Goal: Task Accomplishment & Management: Manage account settings

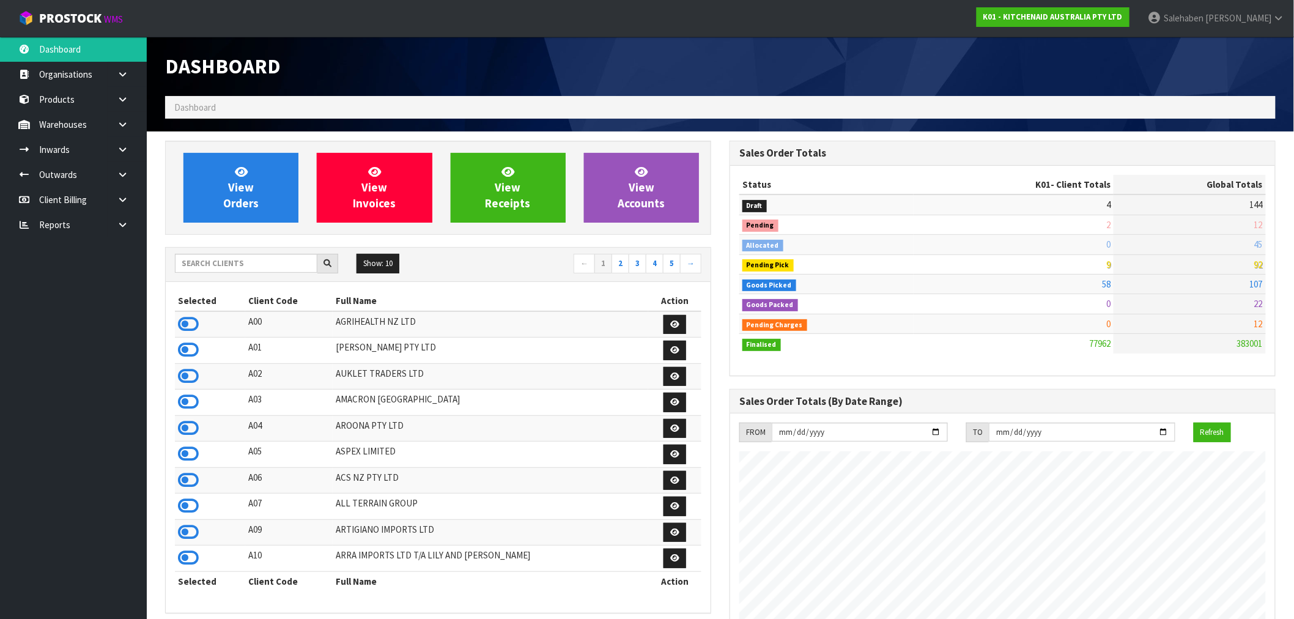
scroll to position [926, 564]
click at [202, 267] on input "text" at bounding box center [246, 263] width 142 height 19
type input "K01"
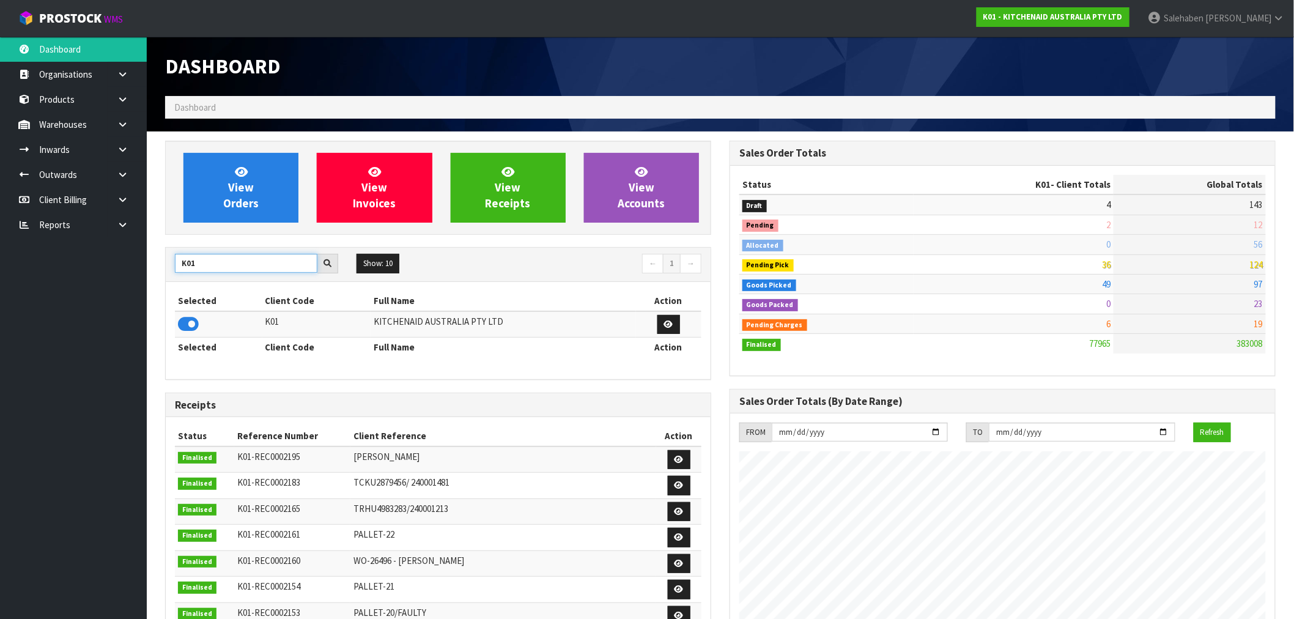
drag, startPoint x: 204, startPoint y: 262, endPoint x: 129, endPoint y: 273, distance: 76.1
click at [129, 273] on body "Toggle navigation ProStock WMS K01 - KITCHENAID AUSTRALIA PTY LTD Salehaben Pat…" at bounding box center [647, 309] width 1294 height 619
click at [190, 324] on icon at bounding box center [188, 324] width 21 height 18
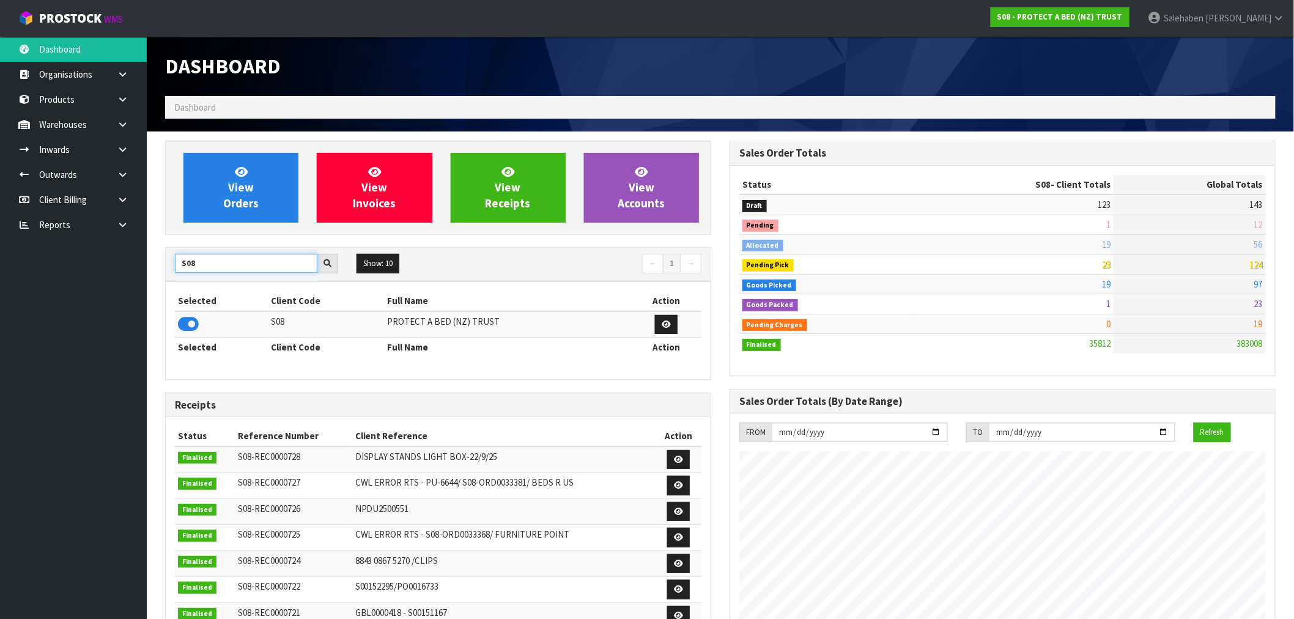
drag, startPoint x: 205, startPoint y: 264, endPoint x: 128, endPoint y: 269, distance: 76.6
click at [130, 270] on body "Toggle navigation ProStock WMS S08 - PROTECT A BED (NZ) TRUST Salehaben Patel L…" at bounding box center [647, 309] width 1294 height 619
click at [210, 265] on input "S08" at bounding box center [246, 263] width 142 height 19
drag, startPoint x: 208, startPoint y: 262, endPoint x: 171, endPoint y: 266, distance: 36.9
click at [171, 266] on div "S08" at bounding box center [257, 264] width 182 height 20
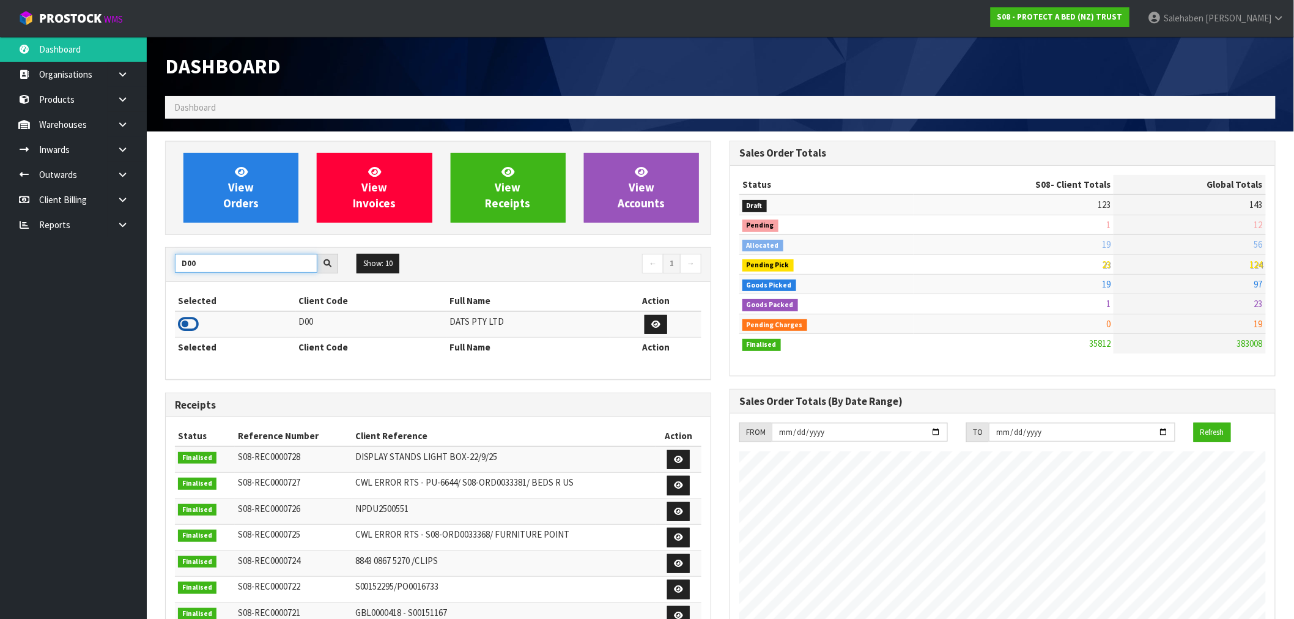
type input "D00"
click at [193, 326] on icon at bounding box center [188, 324] width 21 height 18
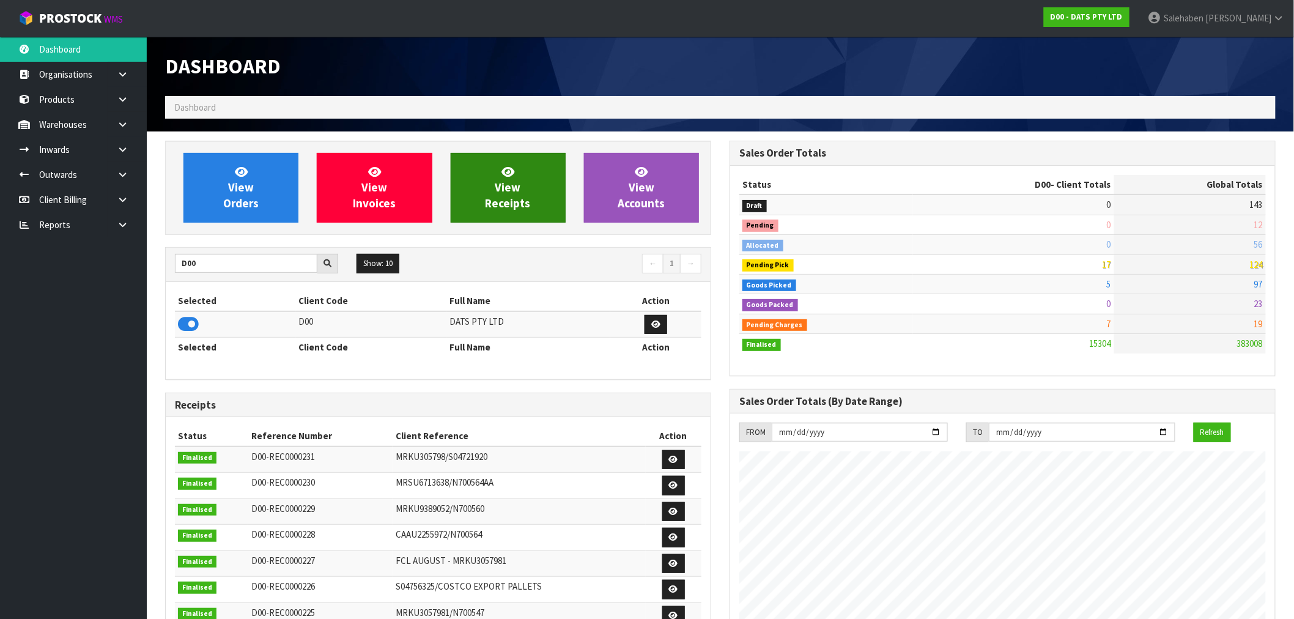
click at [467, 188] on div "View Orders View Invoices View Receipts View Accounts D00 Show: 10 5 10 25 50 ←…" at bounding box center [438, 496] width 564 height 710
click at [470, 191] on link "View Receipts" at bounding box center [508, 188] width 115 height 70
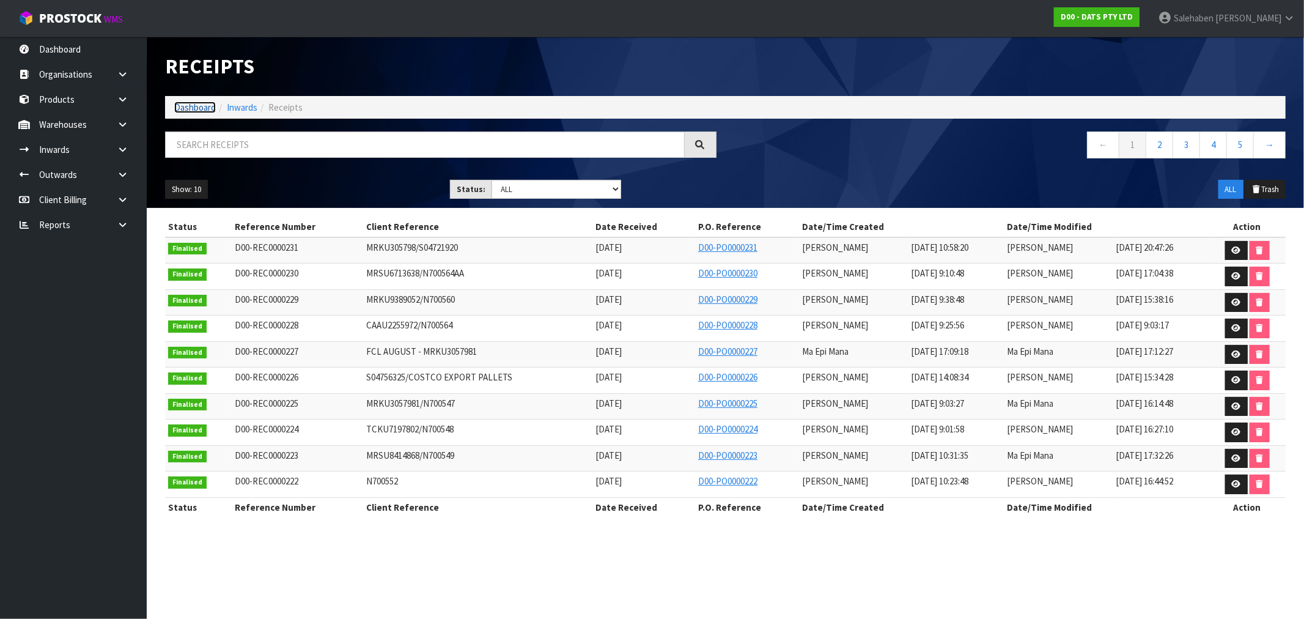
click at [199, 104] on link "Dashboard" at bounding box center [195, 108] width 42 height 12
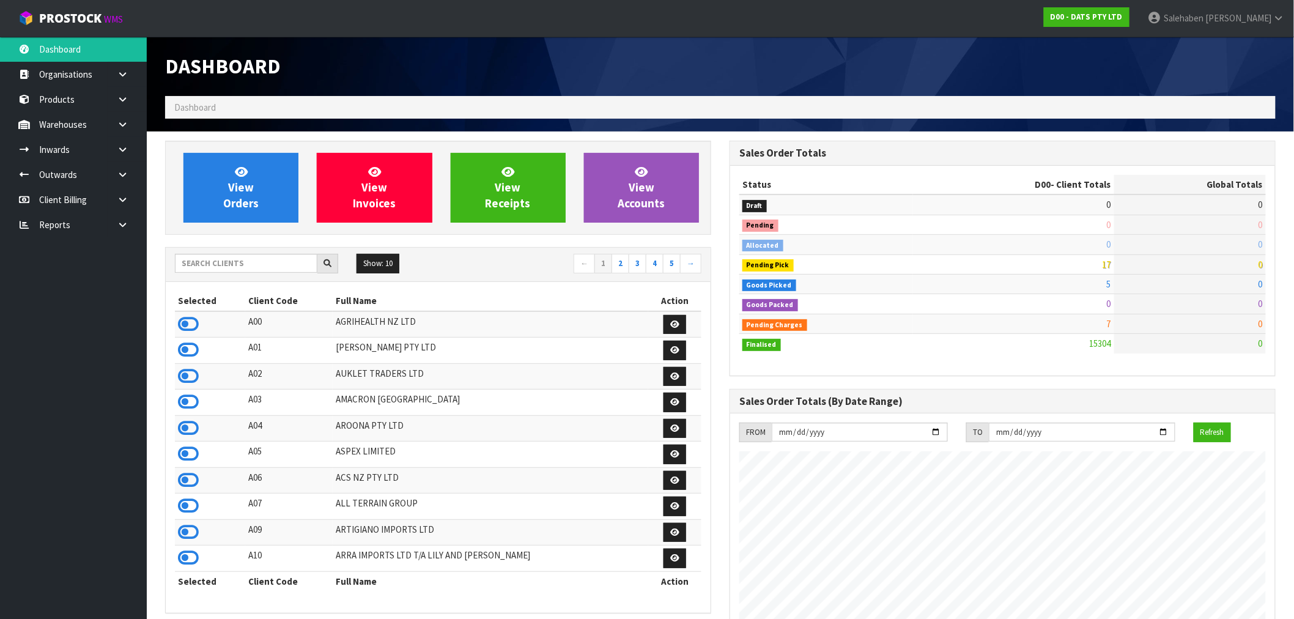
scroll to position [926, 564]
click at [129, 218] on link at bounding box center [127, 224] width 39 height 25
click at [55, 276] on link "CWL" at bounding box center [73, 275] width 147 height 25
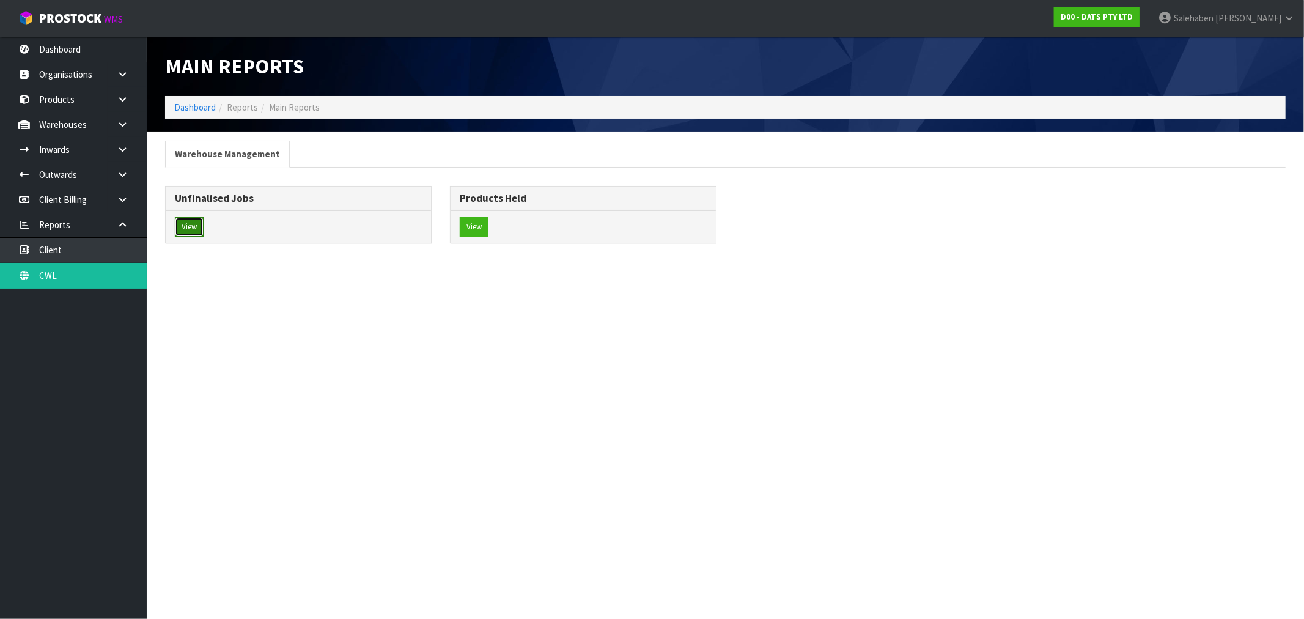
click at [183, 228] on button "View" at bounding box center [189, 227] width 29 height 20
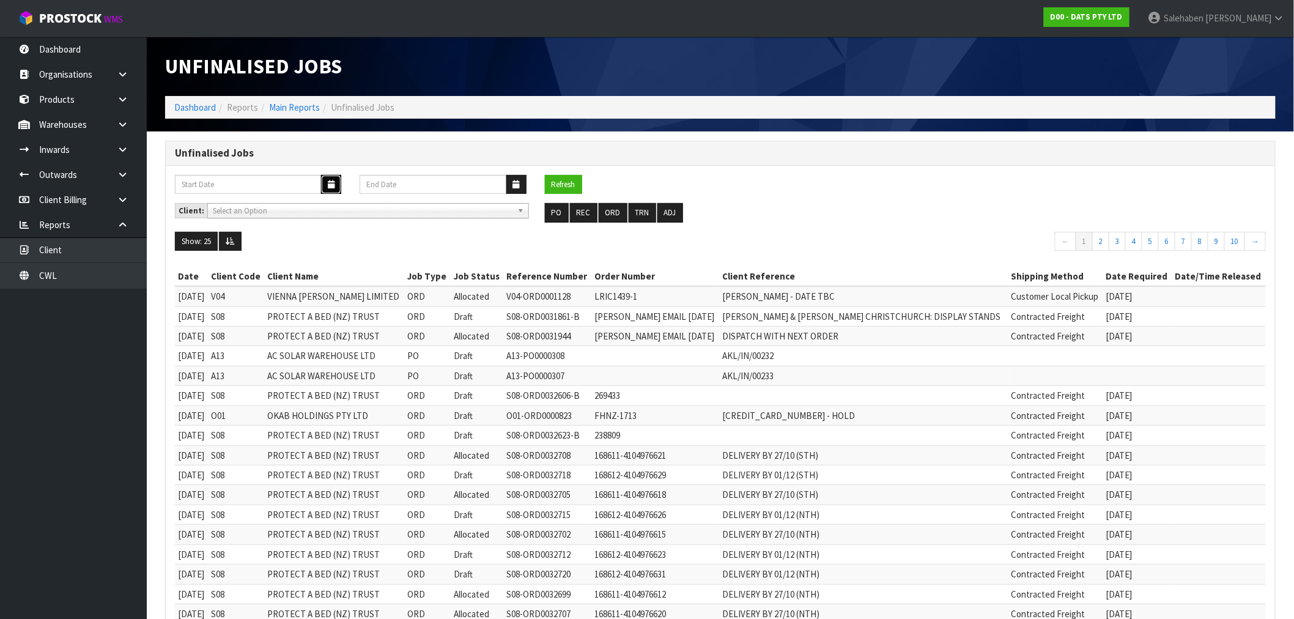
click at [326, 185] on button "button" at bounding box center [331, 184] width 20 height 19
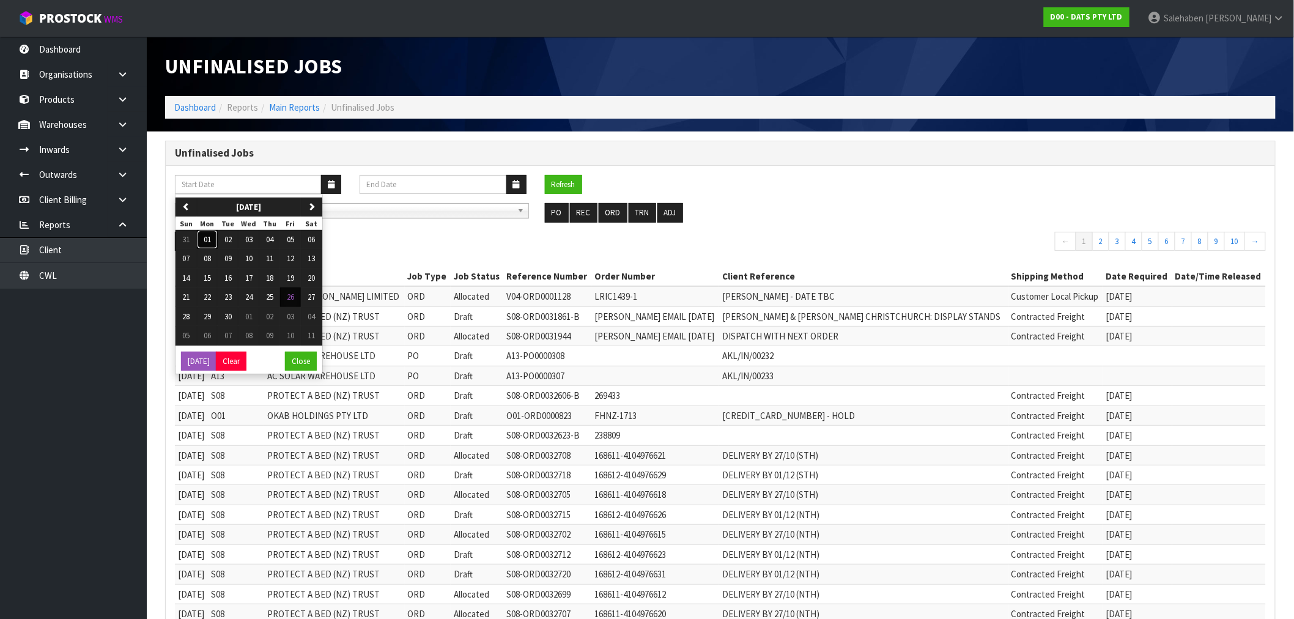
click at [206, 239] on span "01" at bounding box center [207, 239] width 7 height 10
type input "01/09/2025"
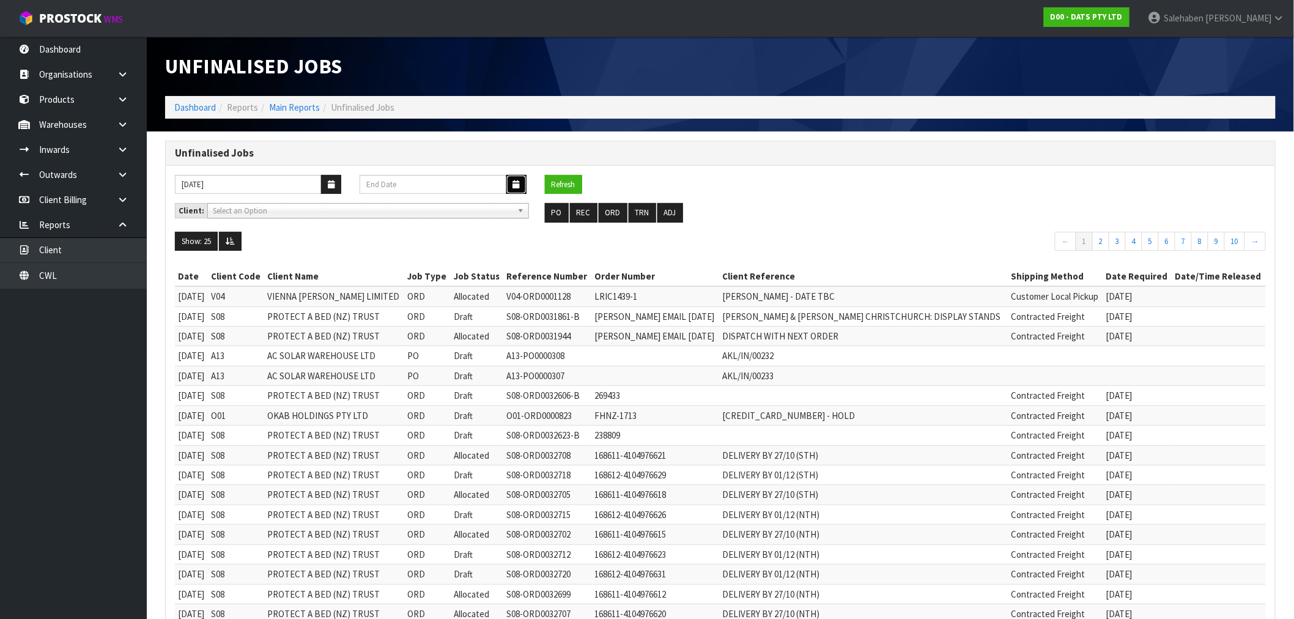
click at [517, 185] on icon "button" at bounding box center [516, 184] width 7 height 8
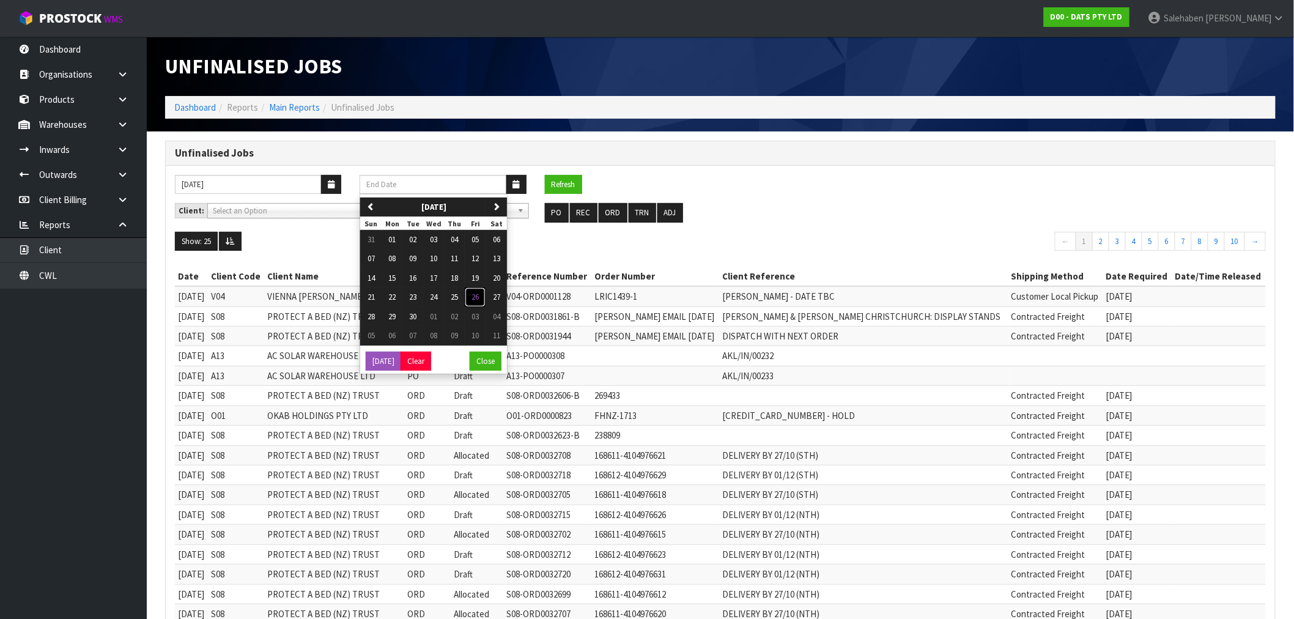
click at [476, 295] on span "26" at bounding box center [474, 297] width 7 height 10
type input "26/09/2025"
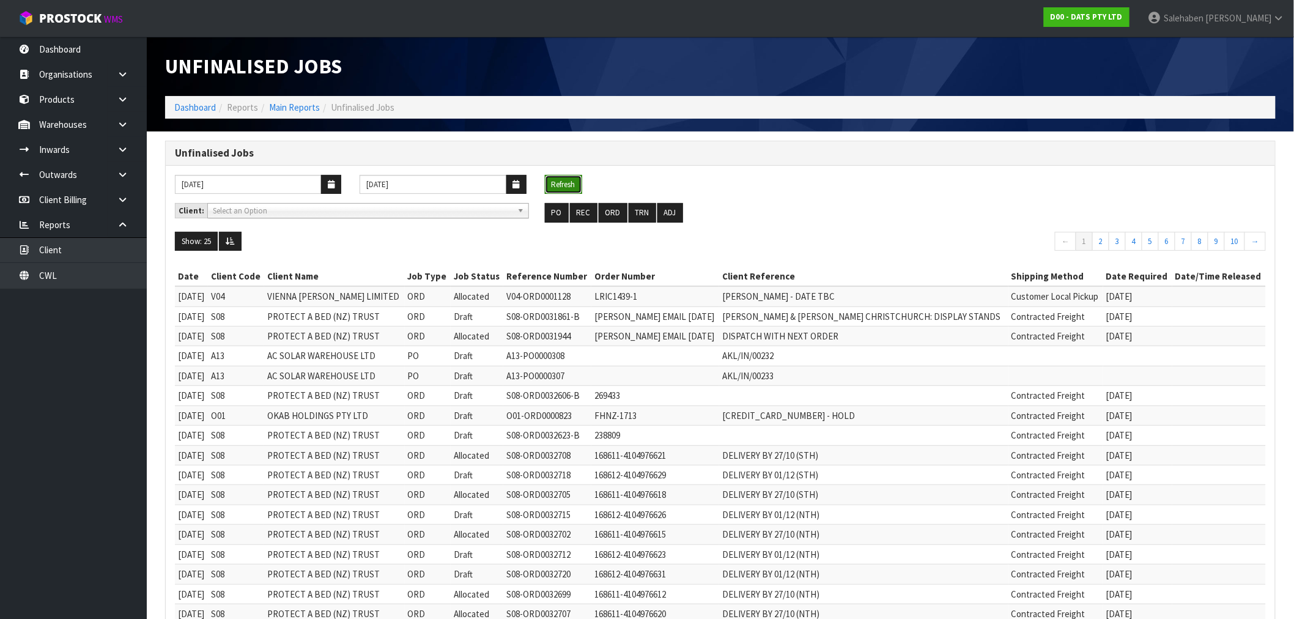
click at [555, 187] on button "Refresh" at bounding box center [563, 185] width 37 height 20
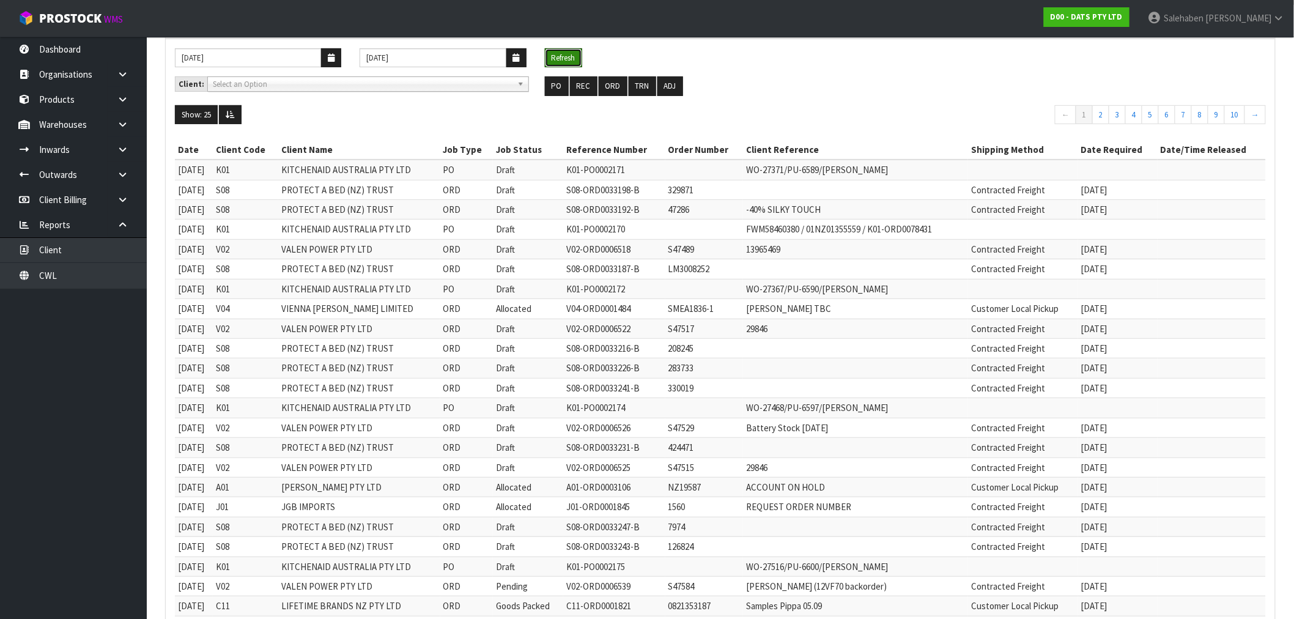
scroll to position [261, 0]
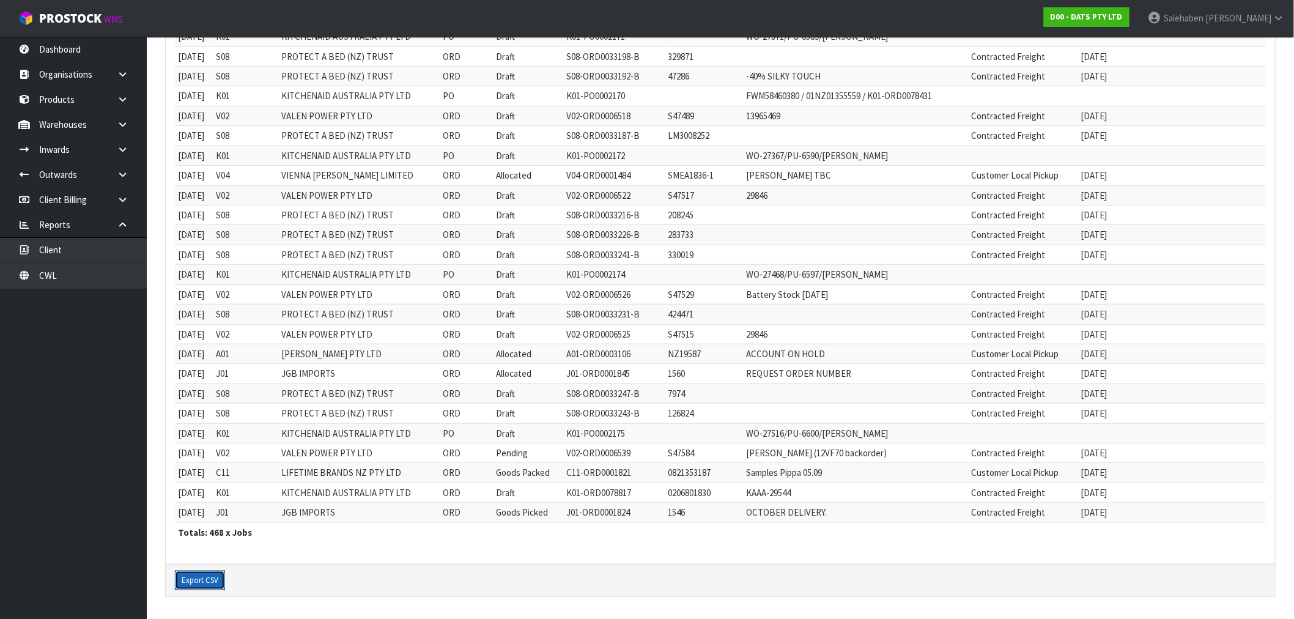
click at [209, 582] on button "Export CSV" at bounding box center [200, 581] width 50 height 20
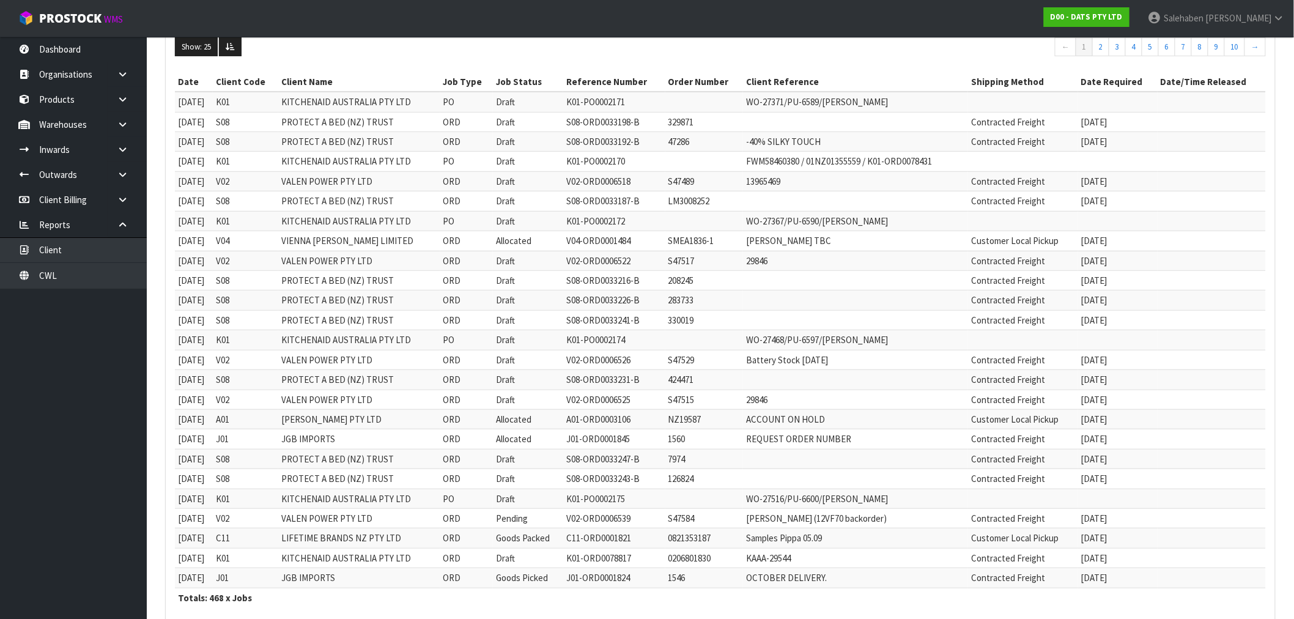
scroll to position [0, 0]
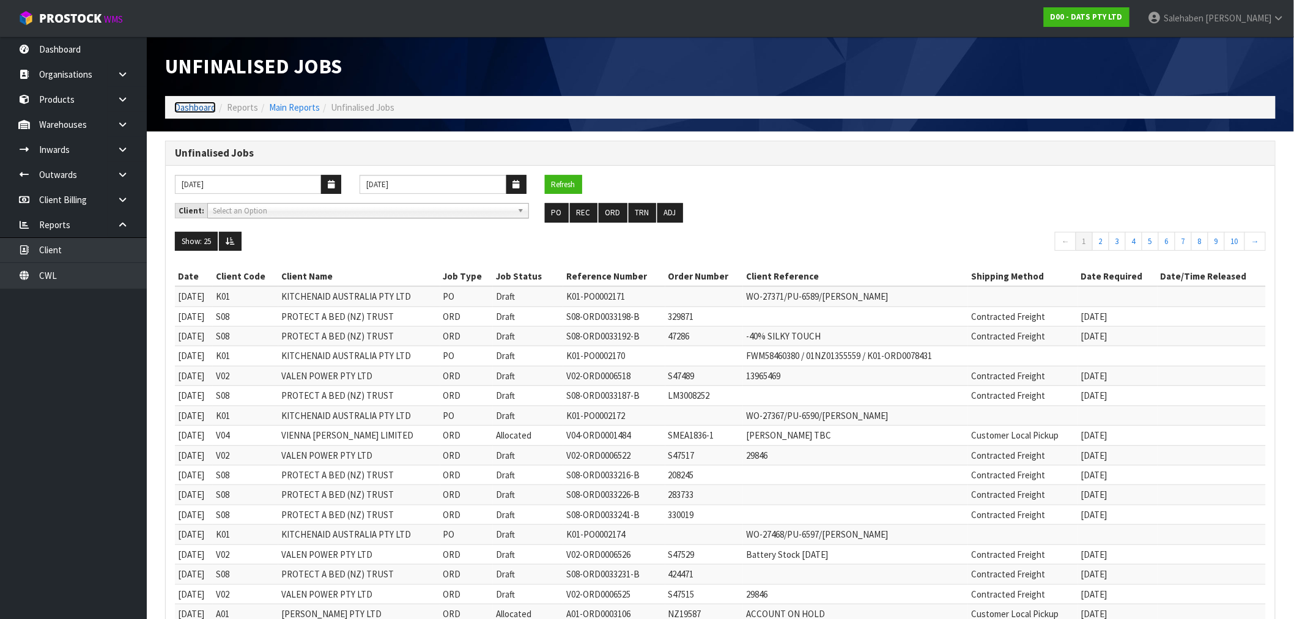
click at [188, 106] on link "Dashboard" at bounding box center [195, 108] width 42 height 12
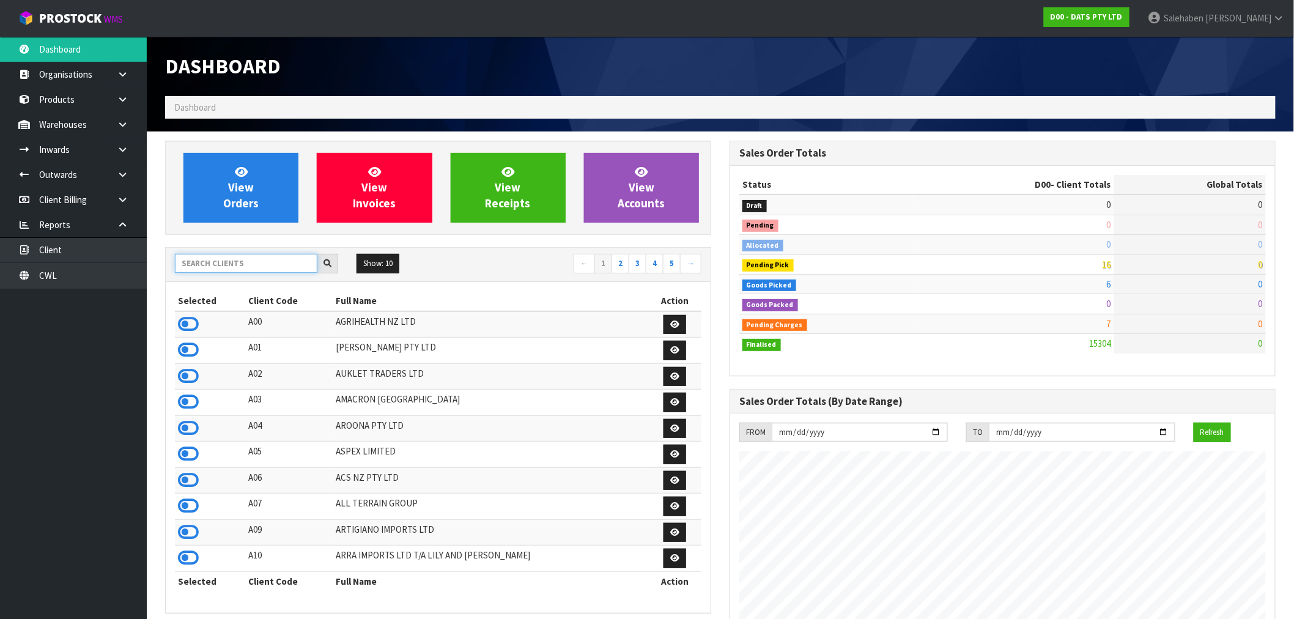
scroll to position [926, 564]
click at [247, 265] on input "text" at bounding box center [246, 263] width 142 height 19
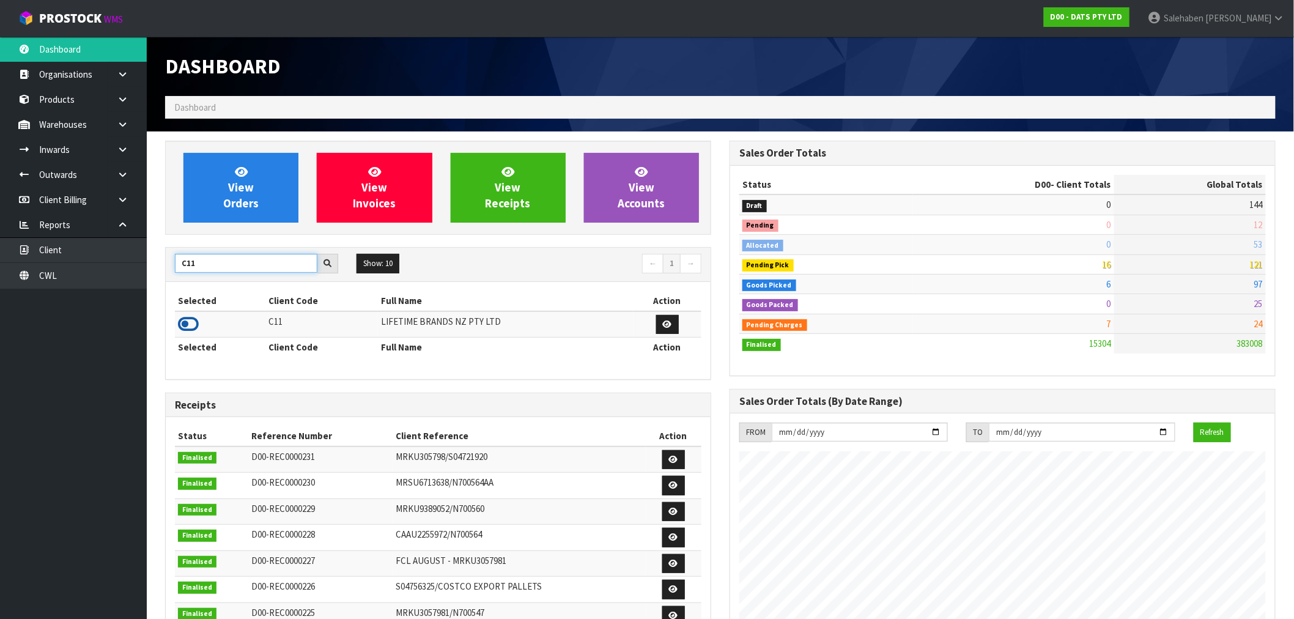
type input "C11"
drag, startPoint x: 187, startPoint y: 324, endPoint x: 194, endPoint y: 308, distance: 17.5
click at [187, 322] on icon at bounding box center [188, 324] width 21 height 18
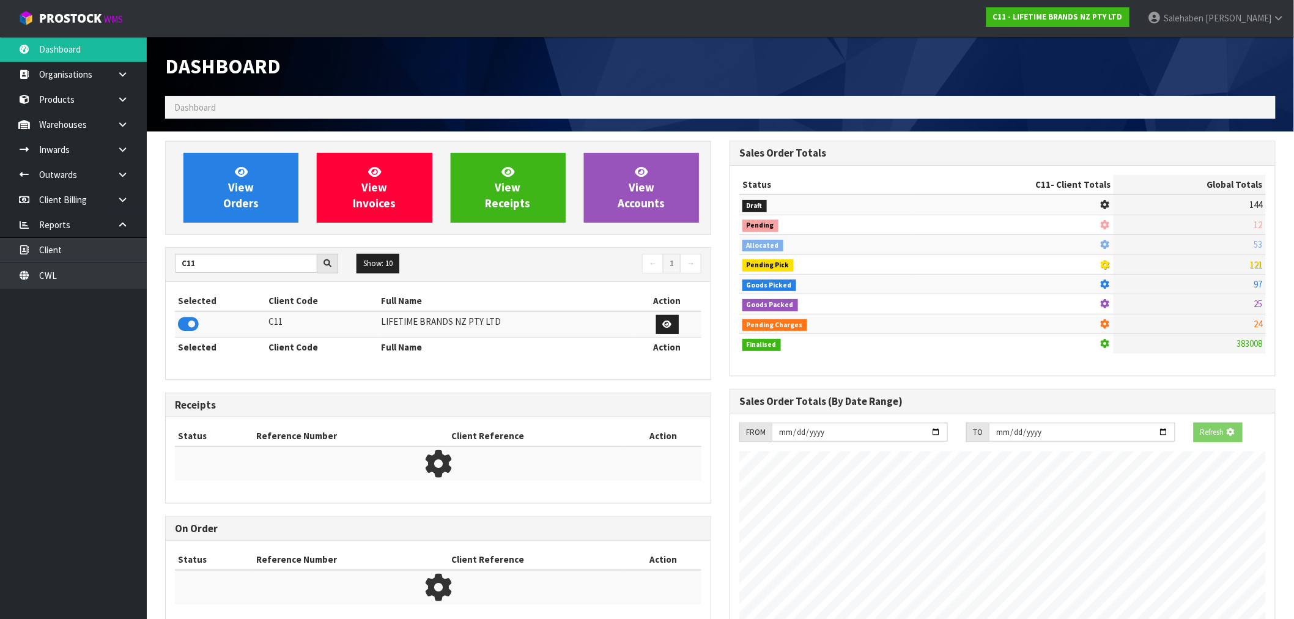
scroll to position [763, 564]
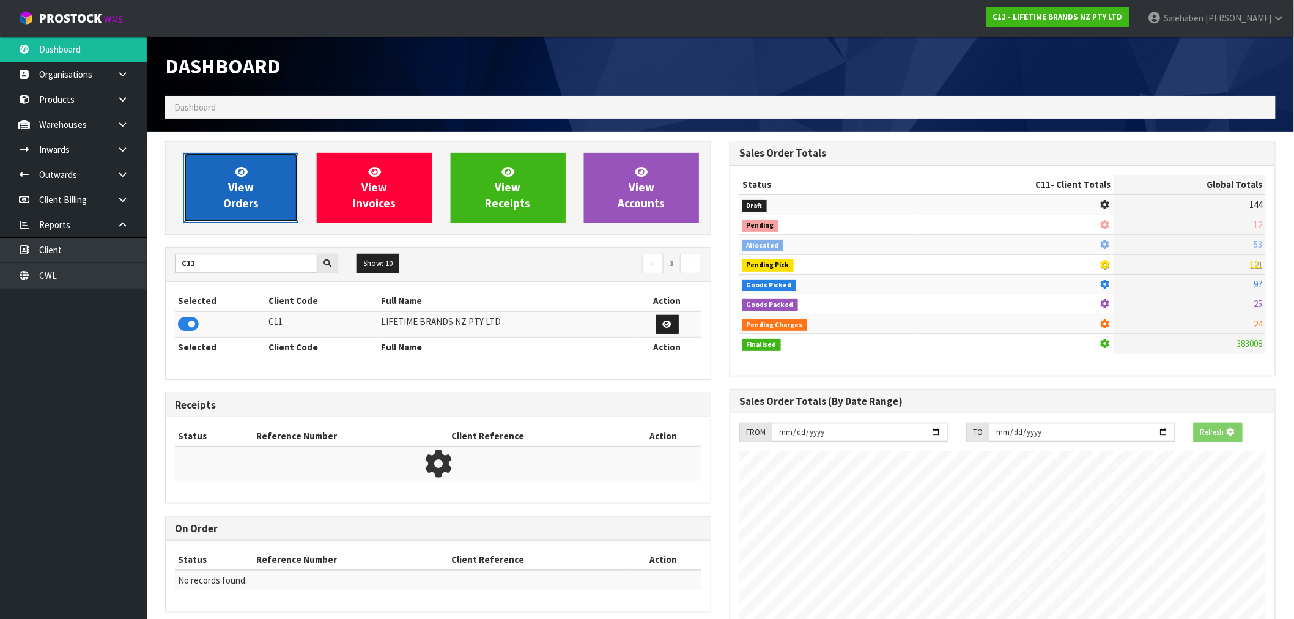
click at [246, 183] on span "View Orders" at bounding box center [240, 187] width 35 height 46
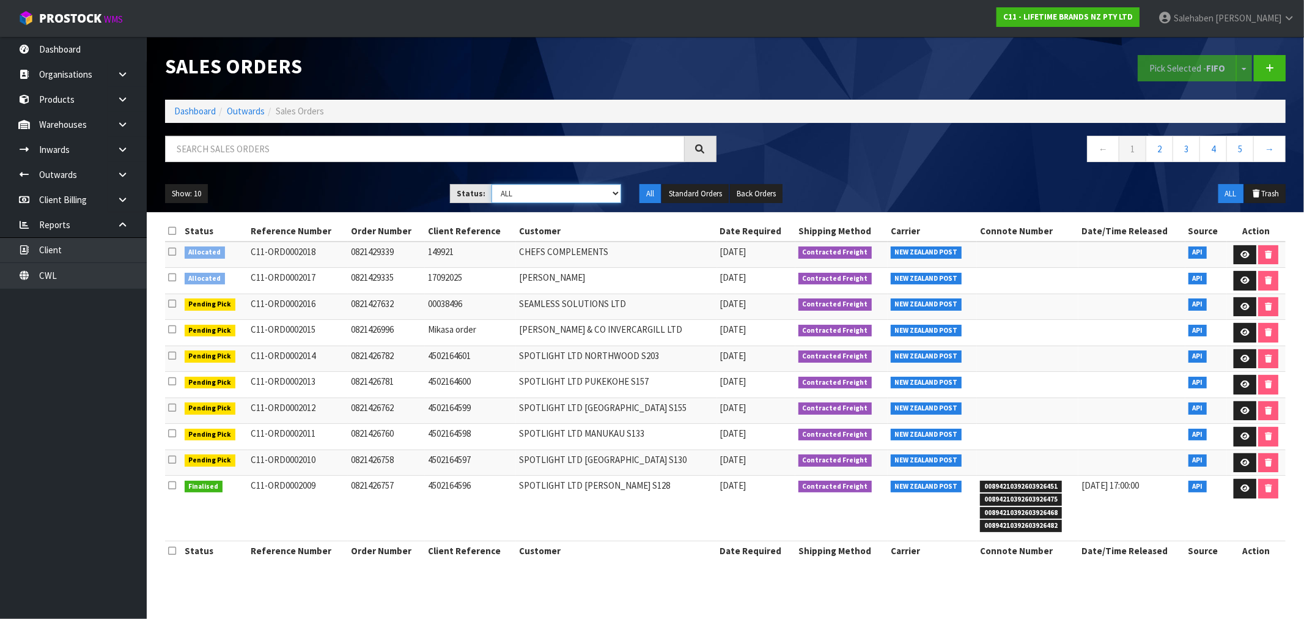
click at [589, 198] on select "Draft Pending Allocated Pending Pick Goods Picked Goods Packed Pending Charges …" at bounding box center [557, 193] width 130 height 19
select select "string:3"
click at [492, 184] on select "Draft Pending Allocated Pending Pick Goods Picked Goods Packed Pending Charges …" at bounding box center [557, 193] width 130 height 19
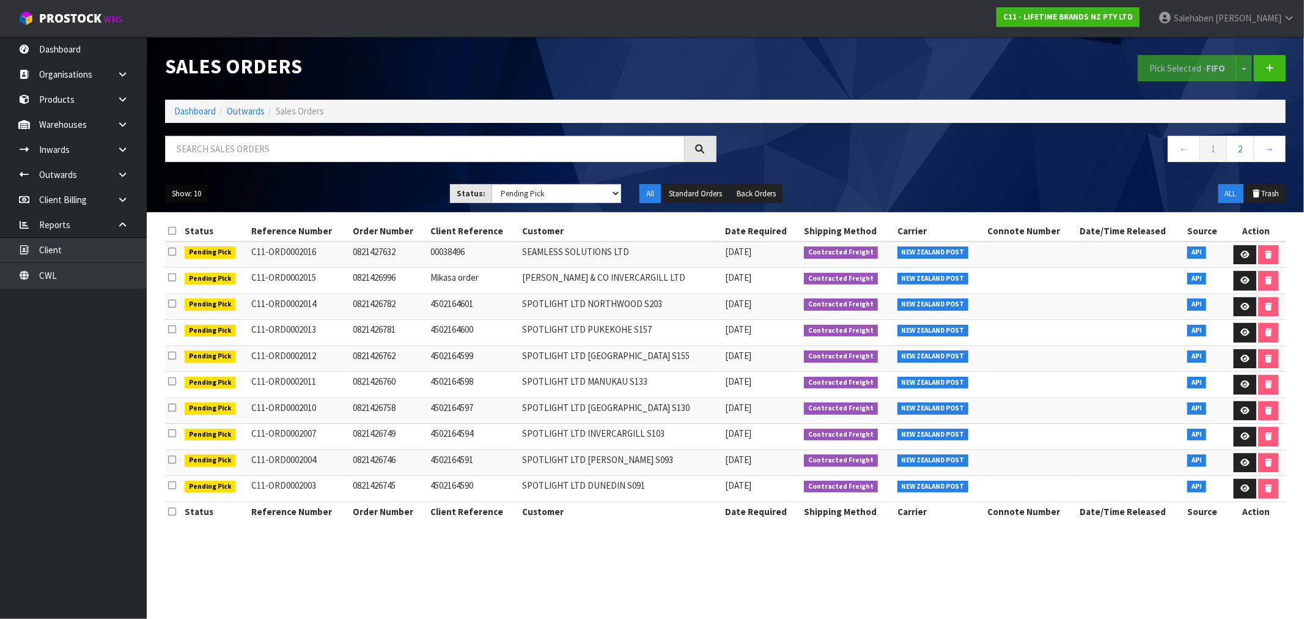
drag, startPoint x: 198, startPoint y: 193, endPoint x: 188, endPoint y: 205, distance: 15.2
click at [198, 194] on button "Show: 10" at bounding box center [186, 194] width 43 height 20
click at [190, 266] on link "50" at bounding box center [214, 266] width 97 height 17
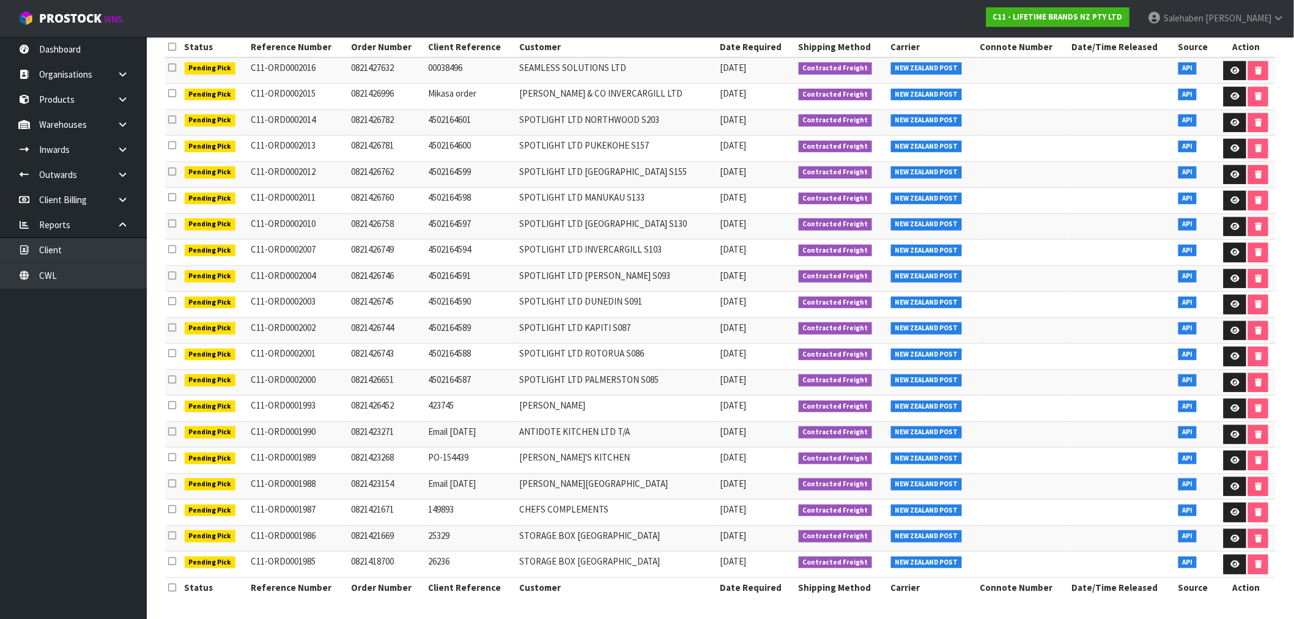
scroll to position [188, 0]
drag, startPoint x: 471, startPoint y: 472, endPoint x: 485, endPoint y: 492, distance: 24.3
click at [481, 483] on td "Email 23.09.25" at bounding box center [470, 486] width 91 height 26
click at [734, 495] on td "24/09/2025" at bounding box center [756, 486] width 78 height 26
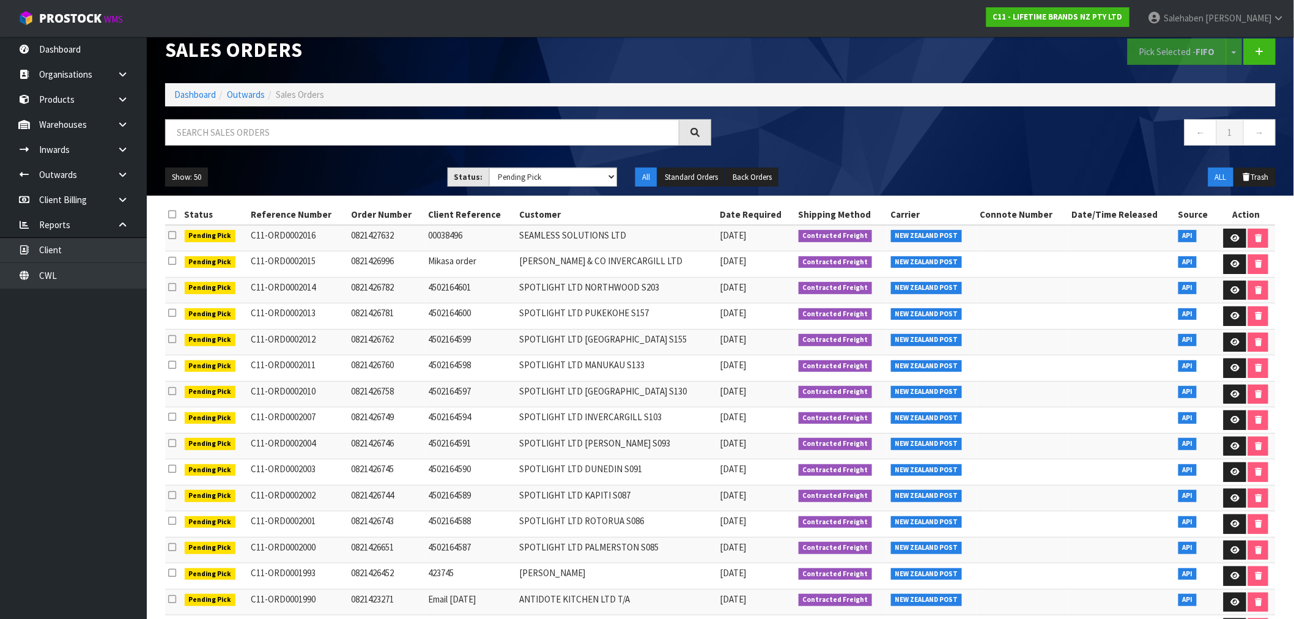
scroll to position [0, 0]
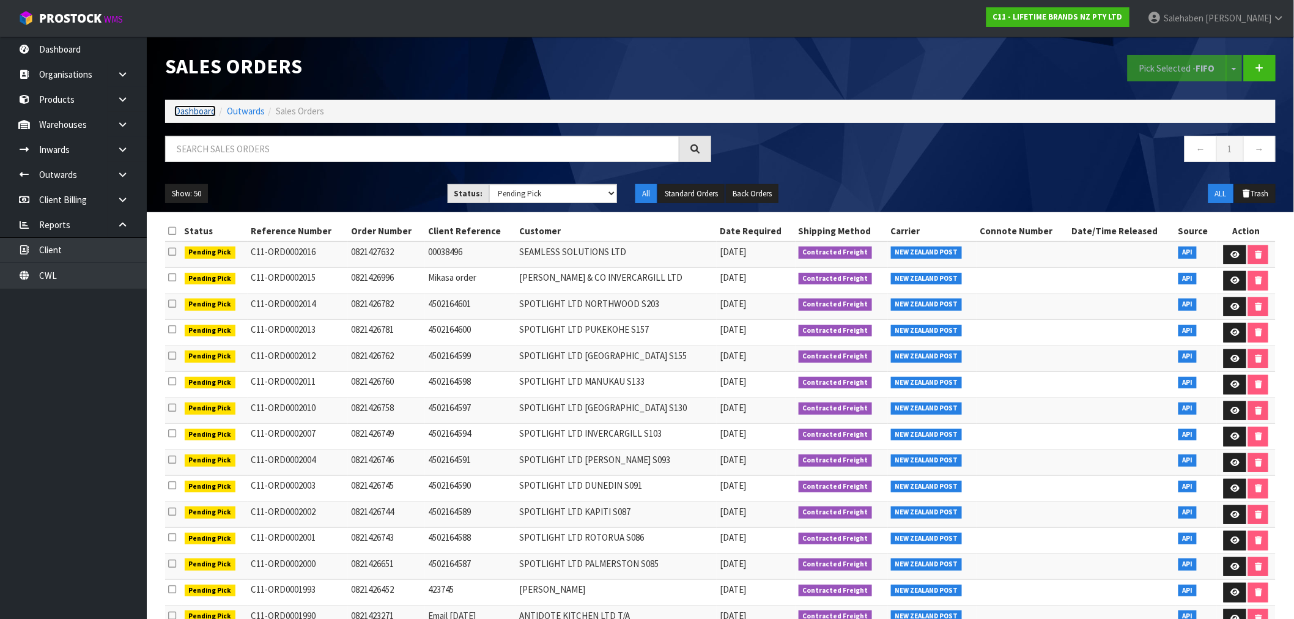
click at [204, 111] on link "Dashboard" at bounding box center [195, 111] width 42 height 12
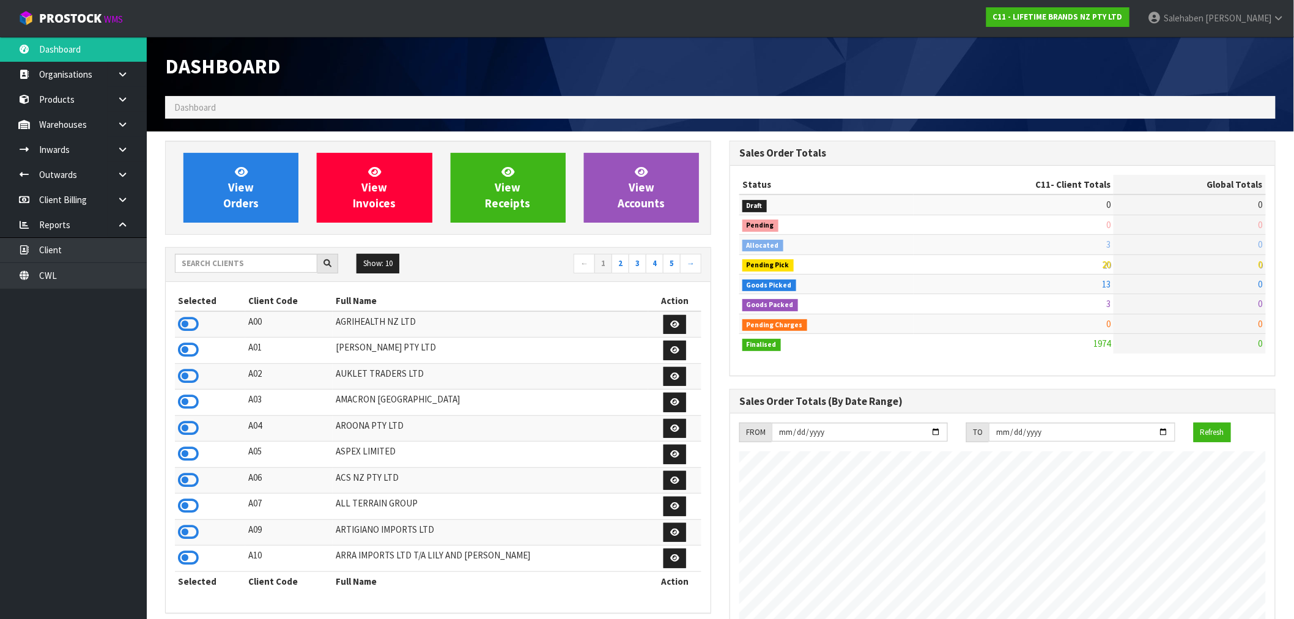
scroll to position [926, 564]
click at [248, 263] on input "text" at bounding box center [246, 263] width 142 height 19
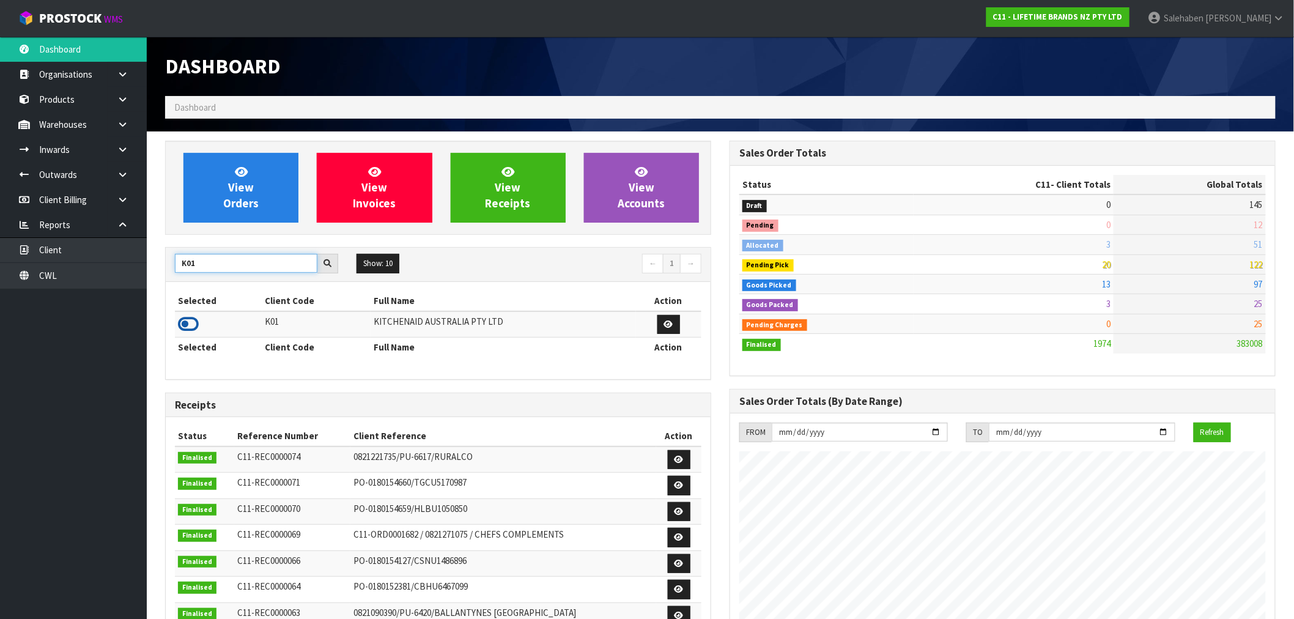
type input "K01"
click at [179, 320] on icon at bounding box center [188, 324] width 21 height 18
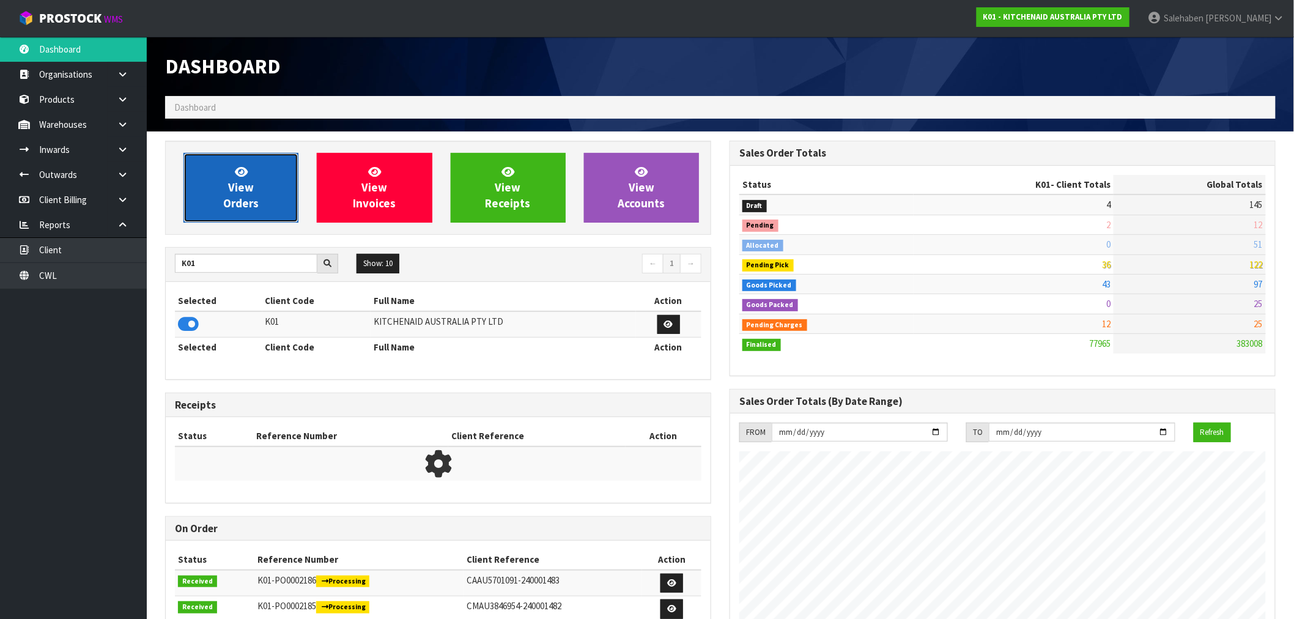
click at [245, 196] on span "View Orders" at bounding box center [240, 187] width 35 height 46
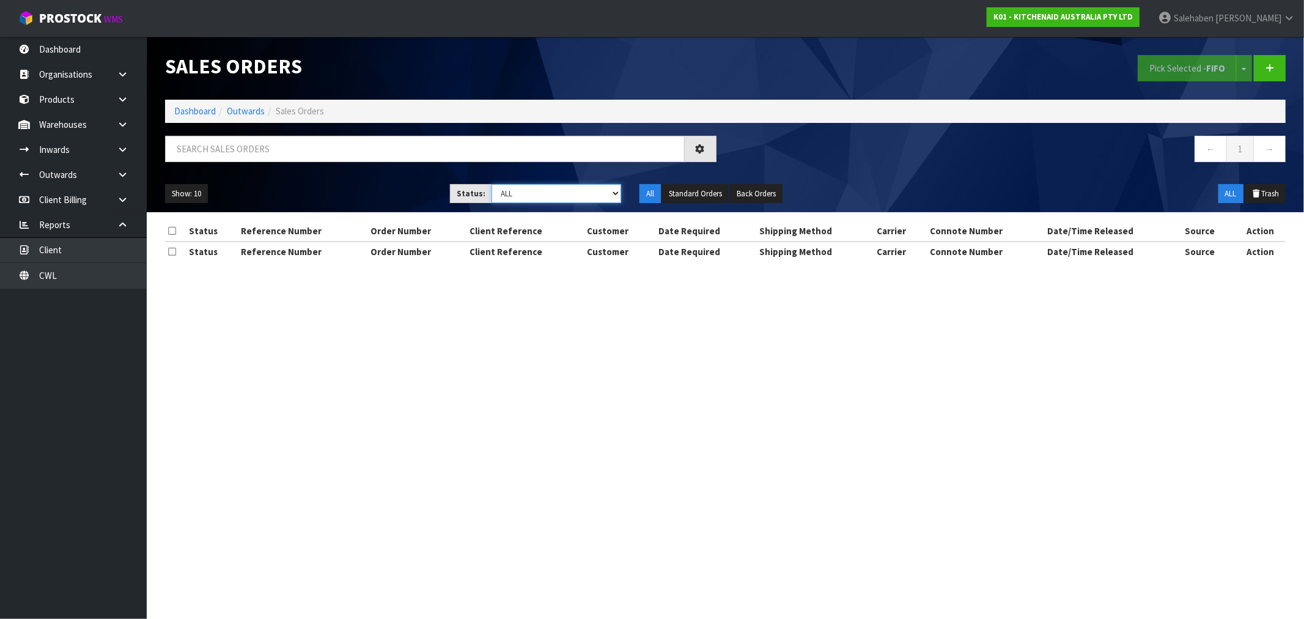
drag, startPoint x: 563, startPoint y: 188, endPoint x: 556, endPoint y: 196, distance: 10.0
click at [563, 188] on select "Draft Pending Allocated Pending Pick Goods Picked Goods Packed Pending Charges …" at bounding box center [557, 193] width 130 height 19
select select "string:3"
click at [492, 184] on select "Draft Pending Allocated Pending Pick Goods Picked Goods Packed Pending Charges …" at bounding box center [557, 193] width 130 height 19
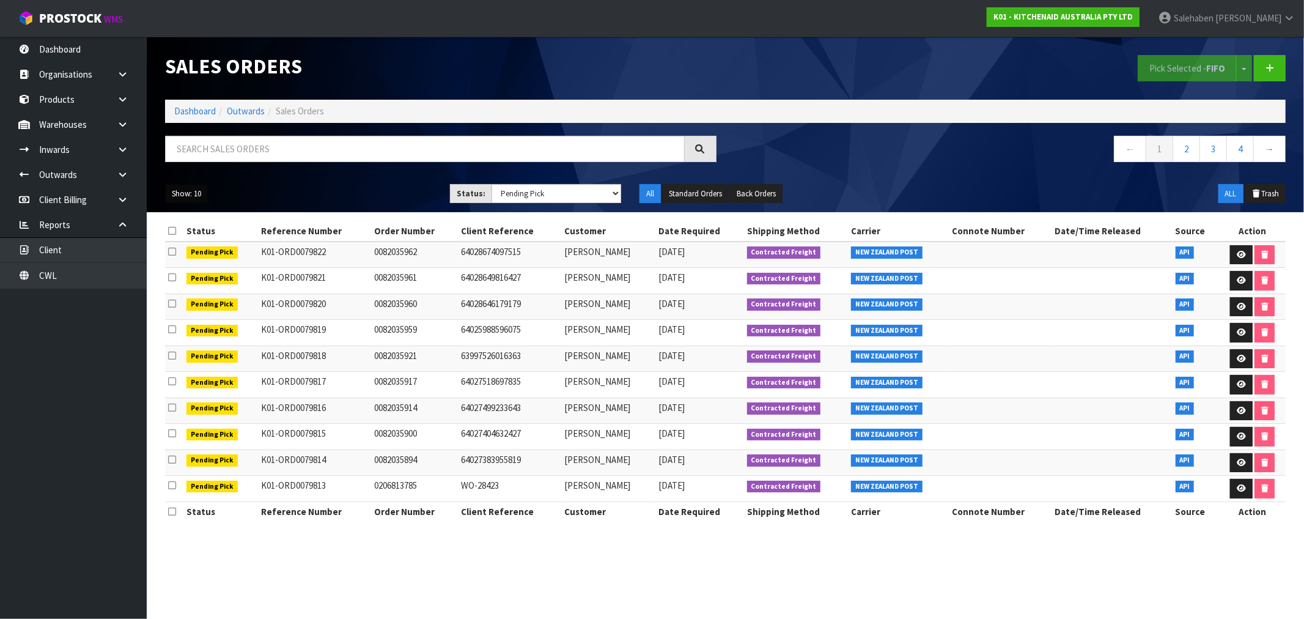
click at [185, 196] on button "Show: 10" at bounding box center [186, 194] width 43 height 20
click at [185, 267] on link "50" at bounding box center [214, 266] width 97 height 17
drag, startPoint x: 186, startPoint y: 183, endPoint x: 185, endPoint y: 190, distance: 6.8
click at [186, 184] on div "Show: 50 5 10 25 50 Status: Draft Pending Allocated Pending Pick Goods Picked G…" at bounding box center [725, 194] width 1139 height 38
click at [185, 191] on button "Show: 50" at bounding box center [186, 194] width 43 height 20
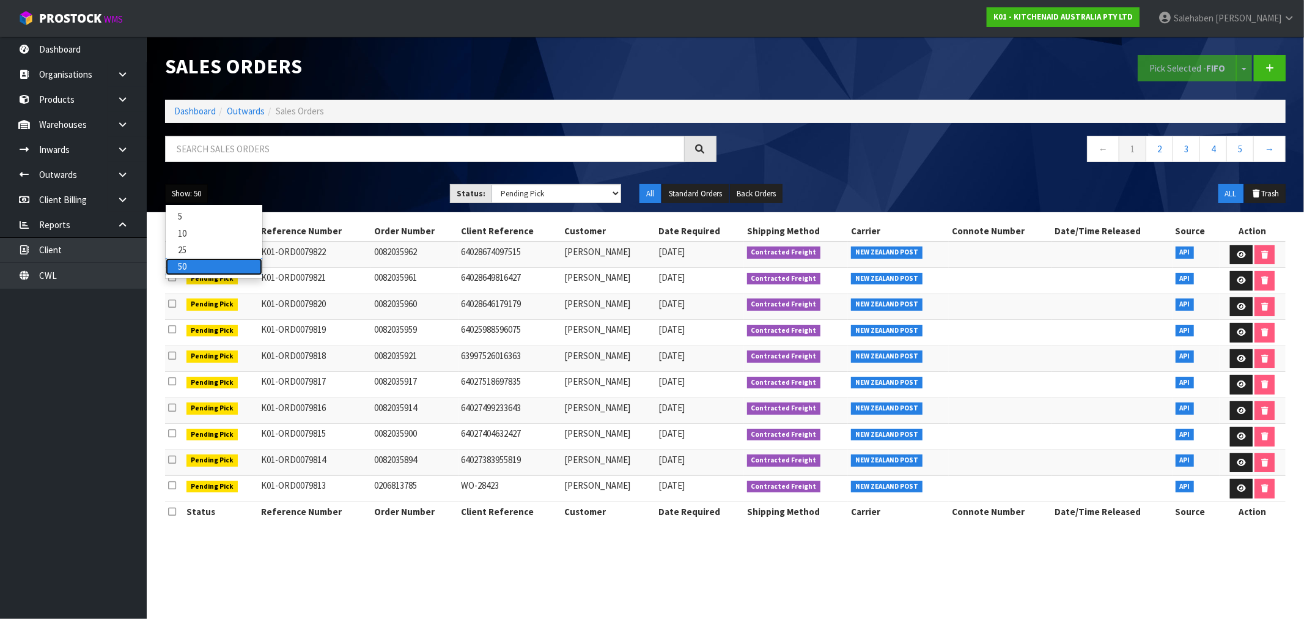
click at [181, 267] on link "50" at bounding box center [214, 266] width 97 height 17
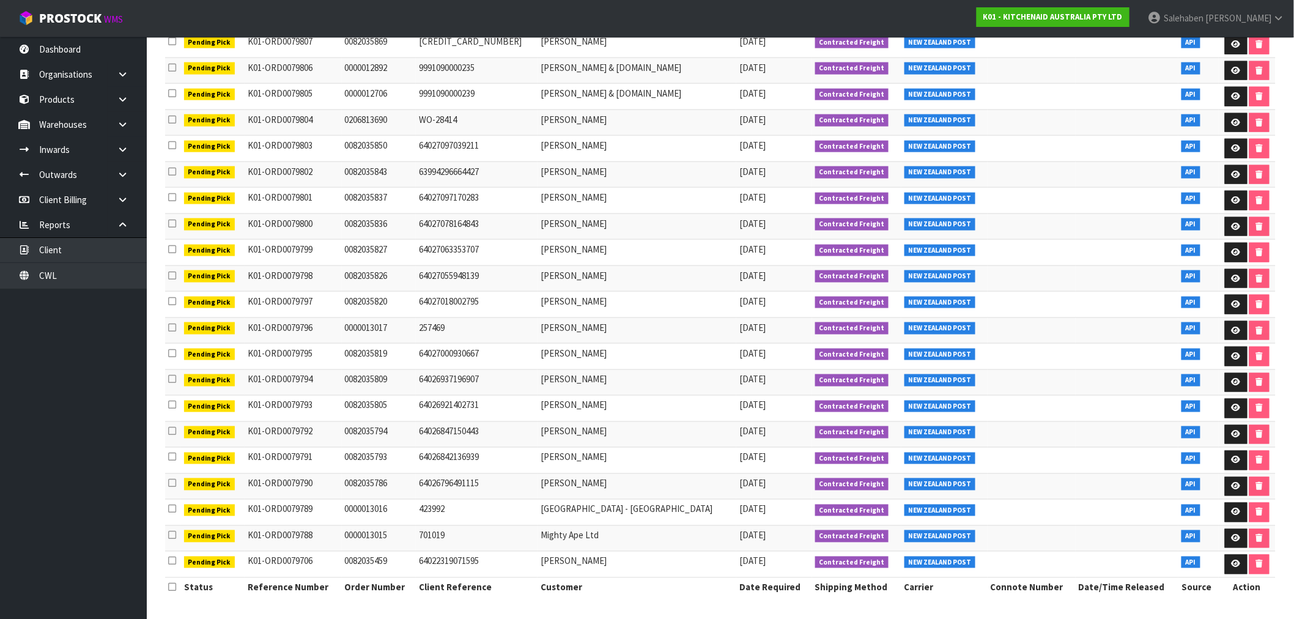
scroll to position [607, 0]
click at [1232, 563] on icon at bounding box center [1236, 564] width 9 height 8
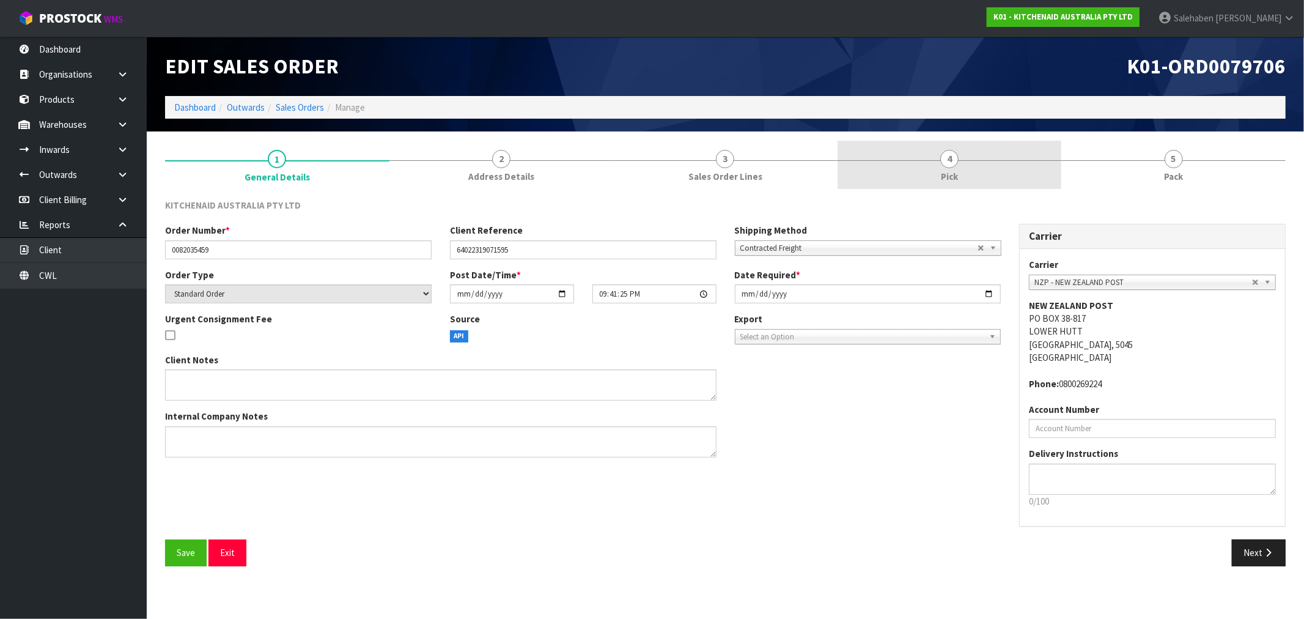
click at [945, 174] on span "Pick" at bounding box center [949, 176] width 17 height 13
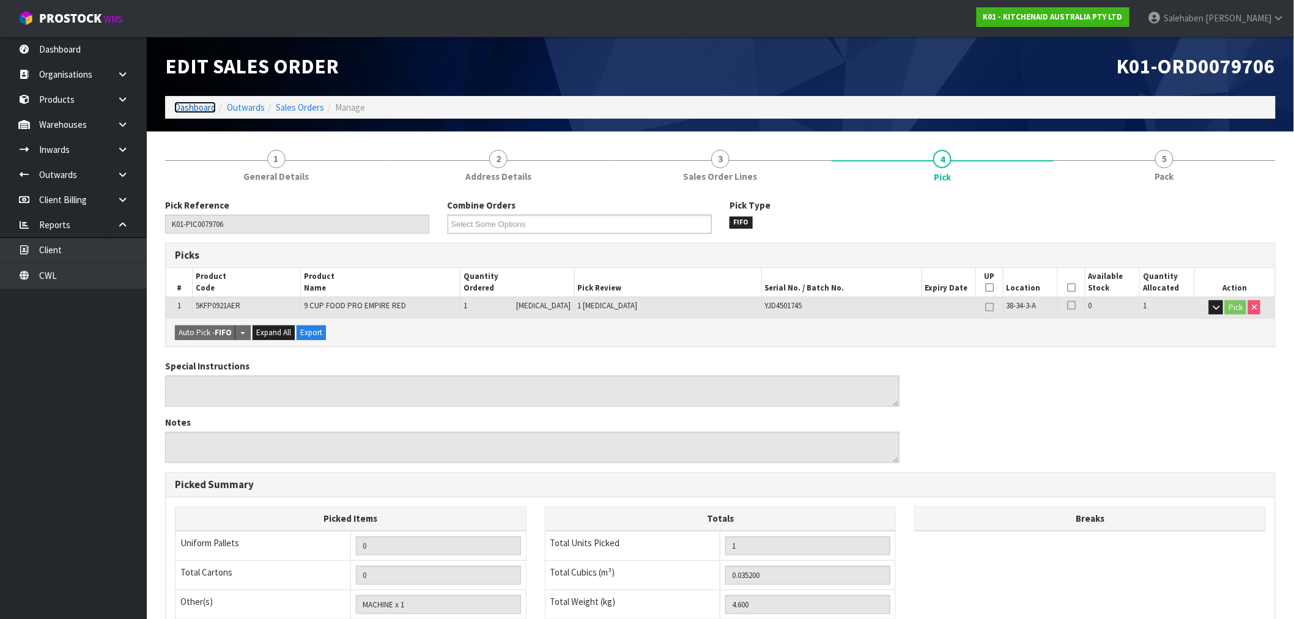
click at [193, 109] on link "Dashboard" at bounding box center [195, 108] width 42 height 12
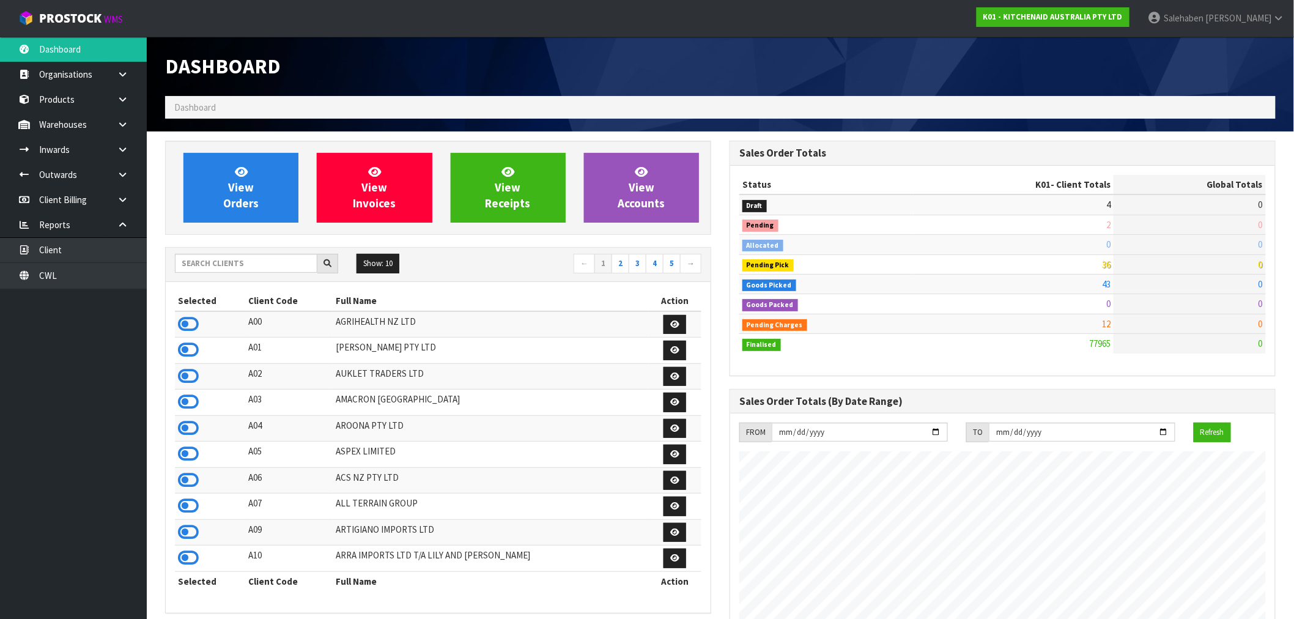
scroll to position [926, 564]
click at [279, 259] on input "text" at bounding box center [246, 263] width 142 height 19
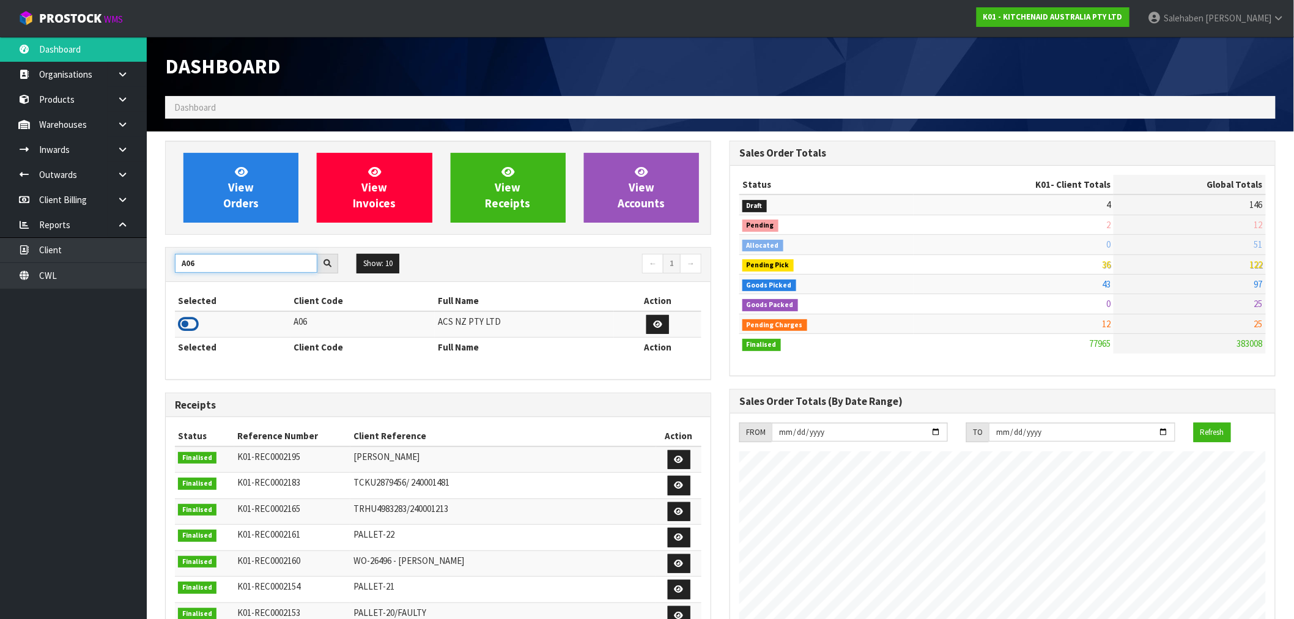
type input "A06"
click at [182, 320] on icon at bounding box center [188, 324] width 21 height 18
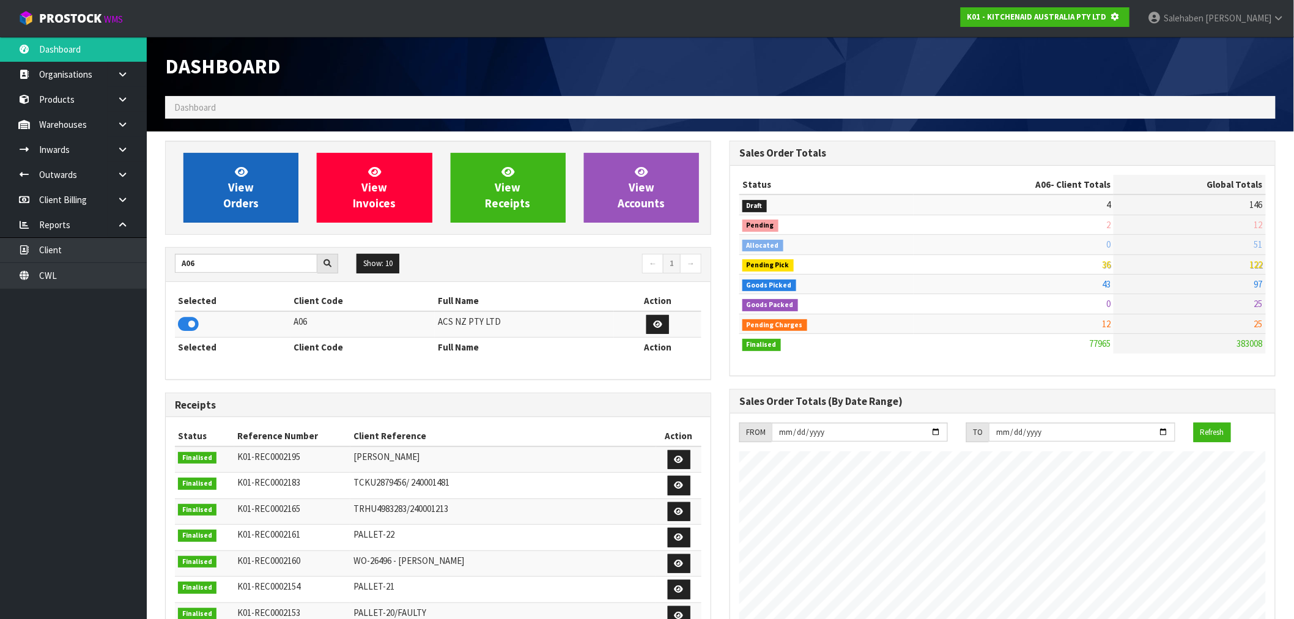
scroll to position [763, 564]
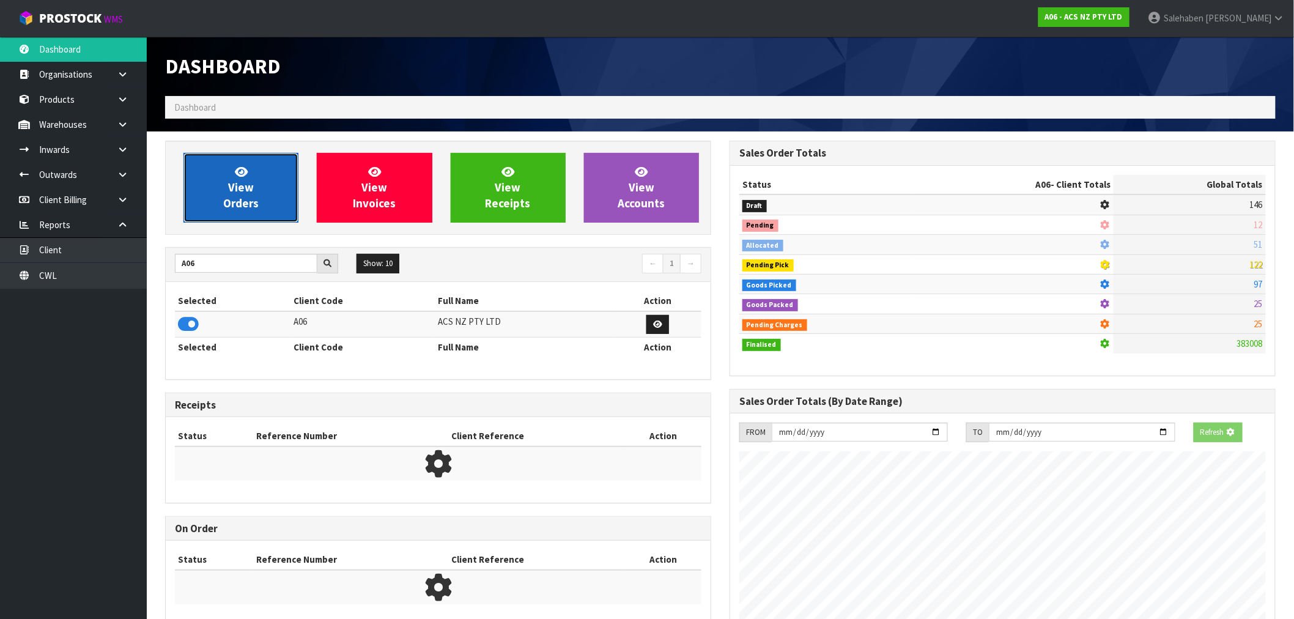
click at [245, 194] on link "View Orders" at bounding box center [240, 188] width 115 height 70
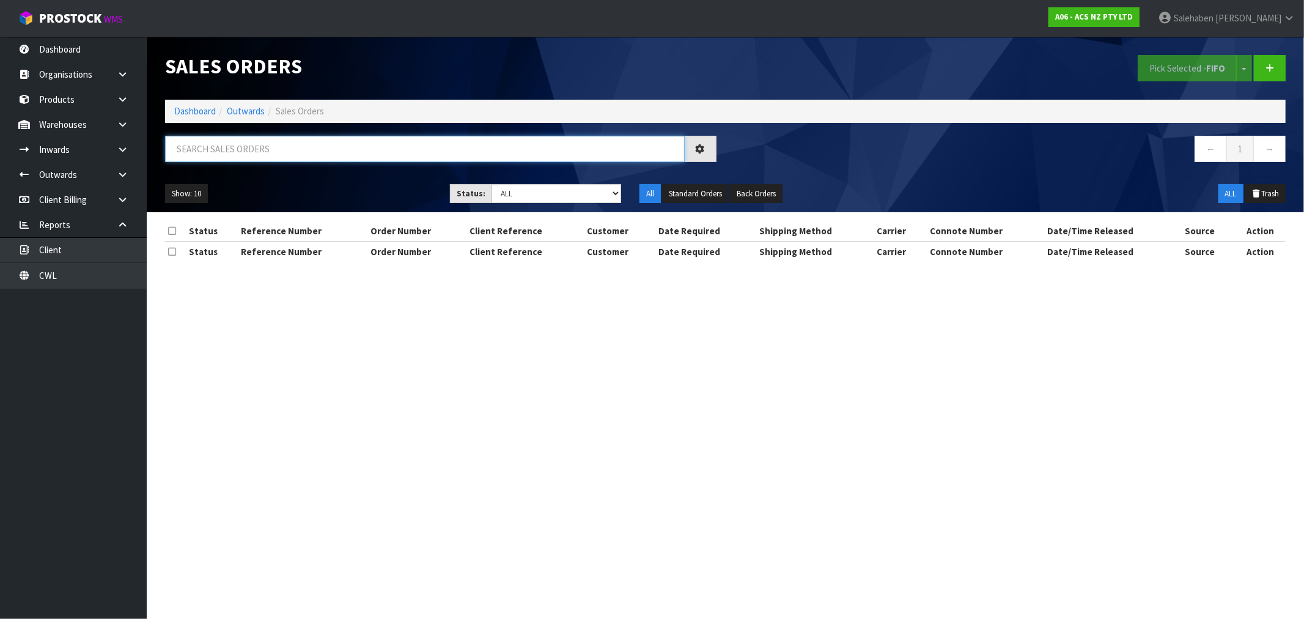
click at [309, 155] on input "text" at bounding box center [425, 149] width 520 height 26
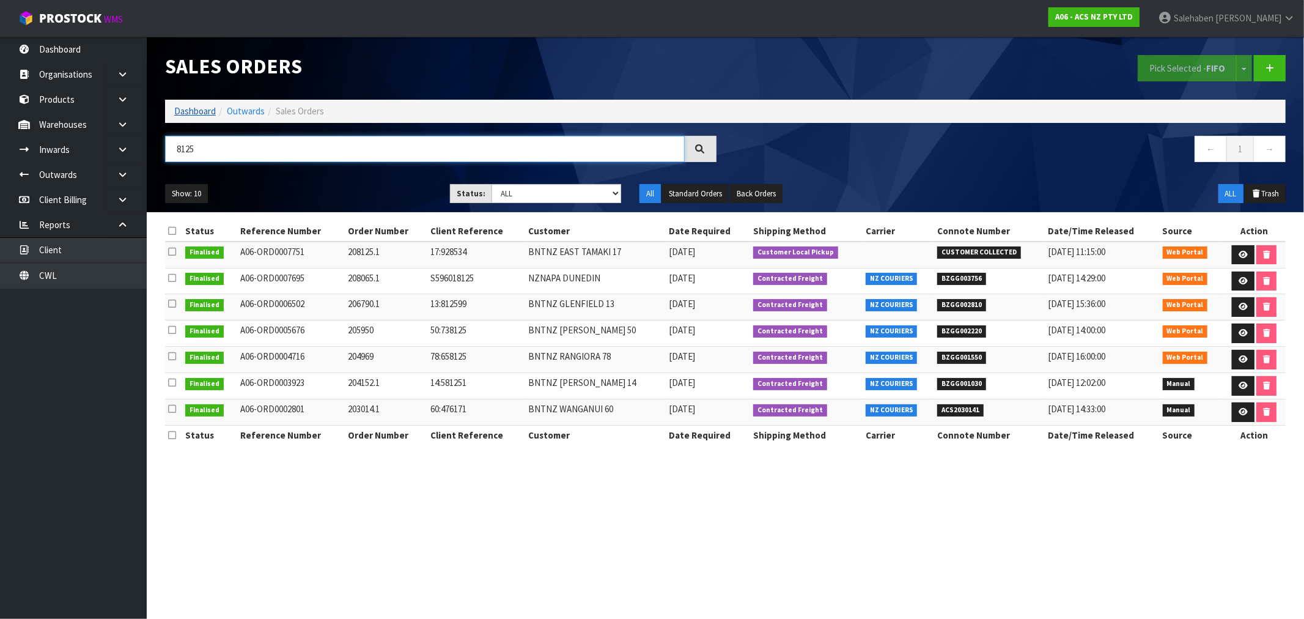
type input "8125"
click at [198, 111] on link "Dashboard" at bounding box center [195, 111] width 42 height 12
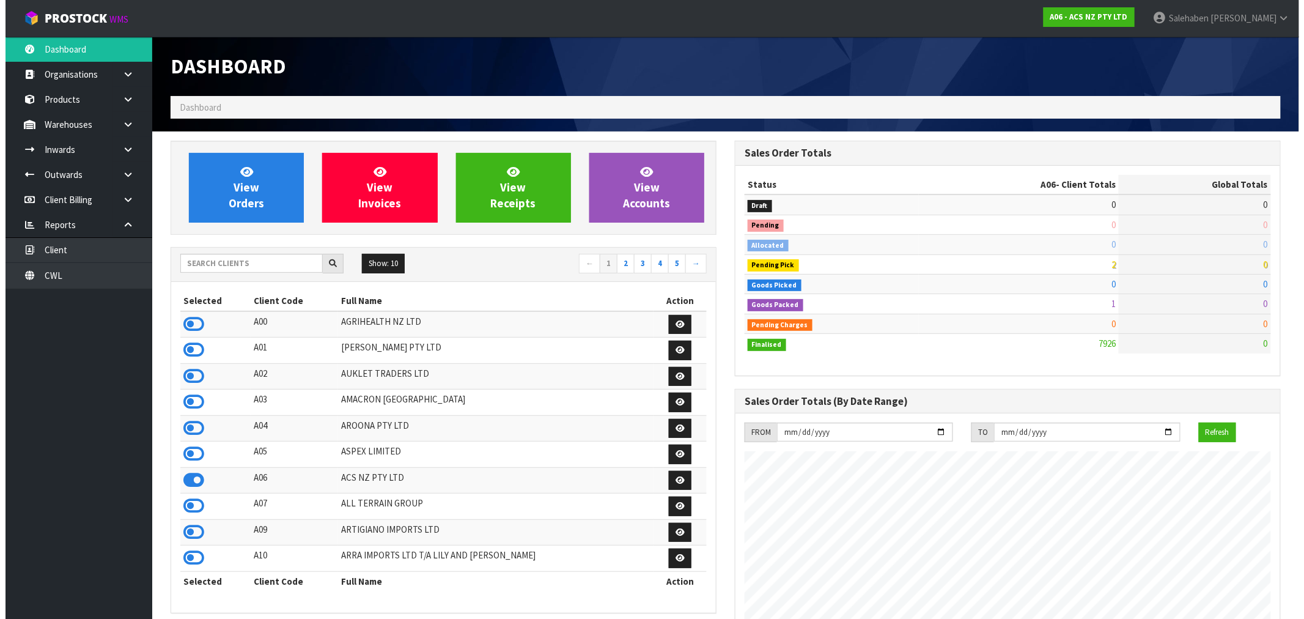
scroll to position [926, 564]
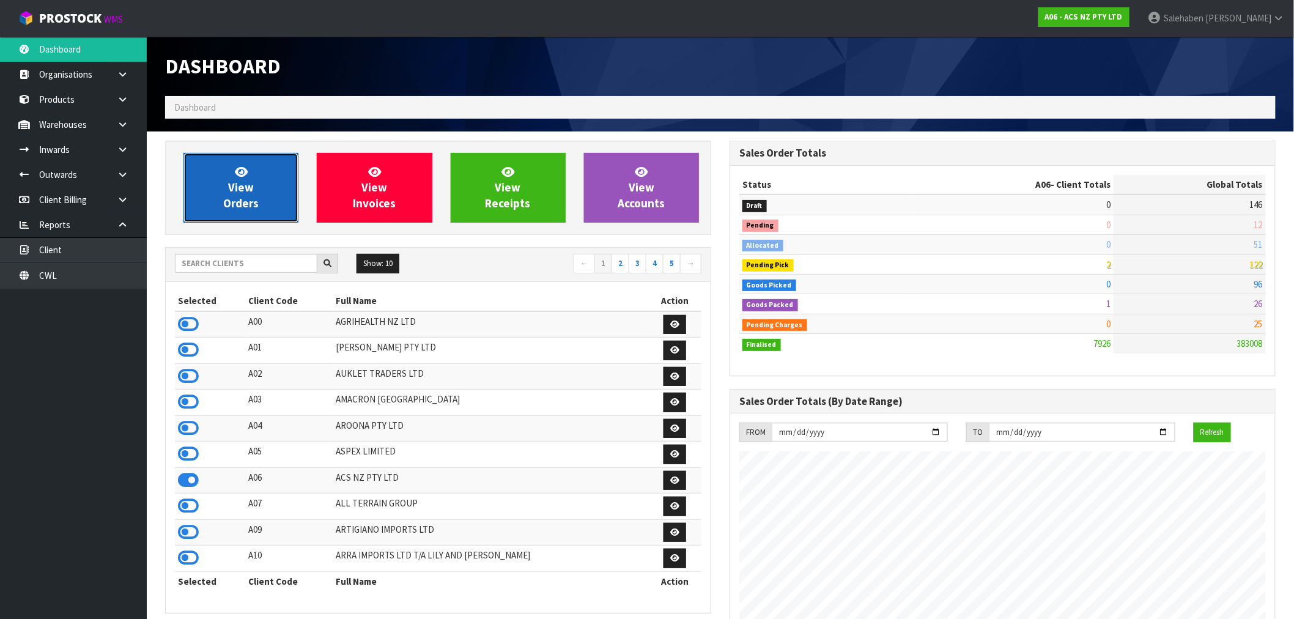
click at [240, 167] on icon at bounding box center [241, 172] width 13 height 12
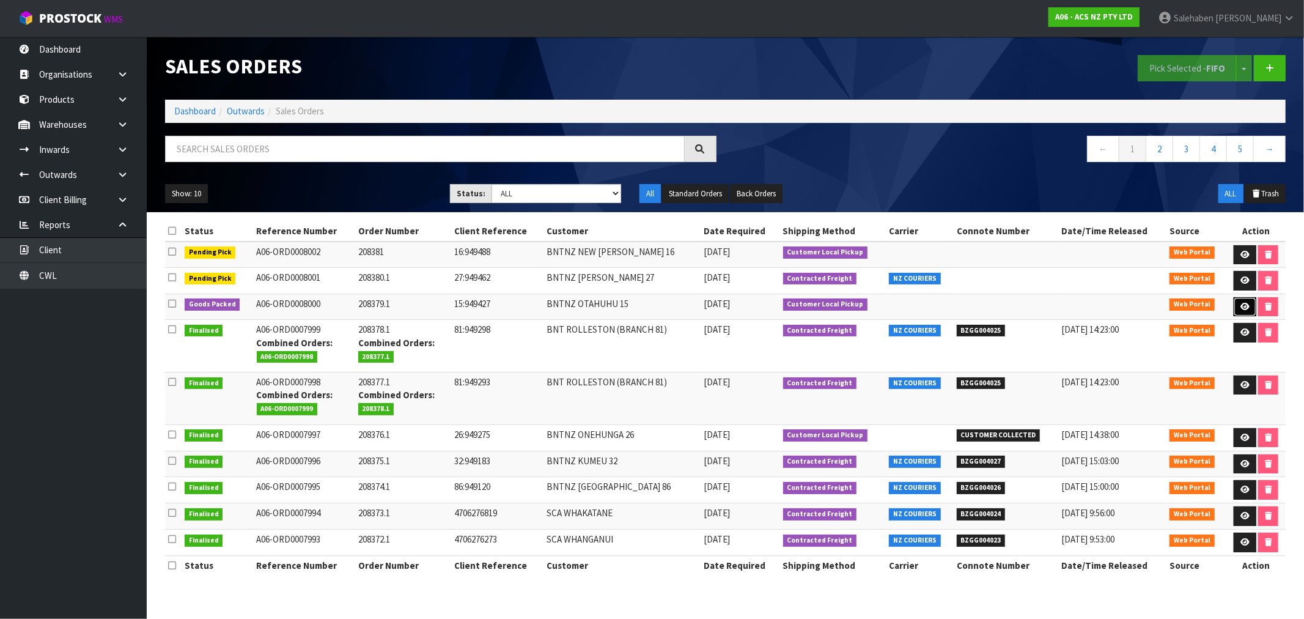
click at [1244, 305] on icon at bounding box center [1245, 307] width 9 height 8
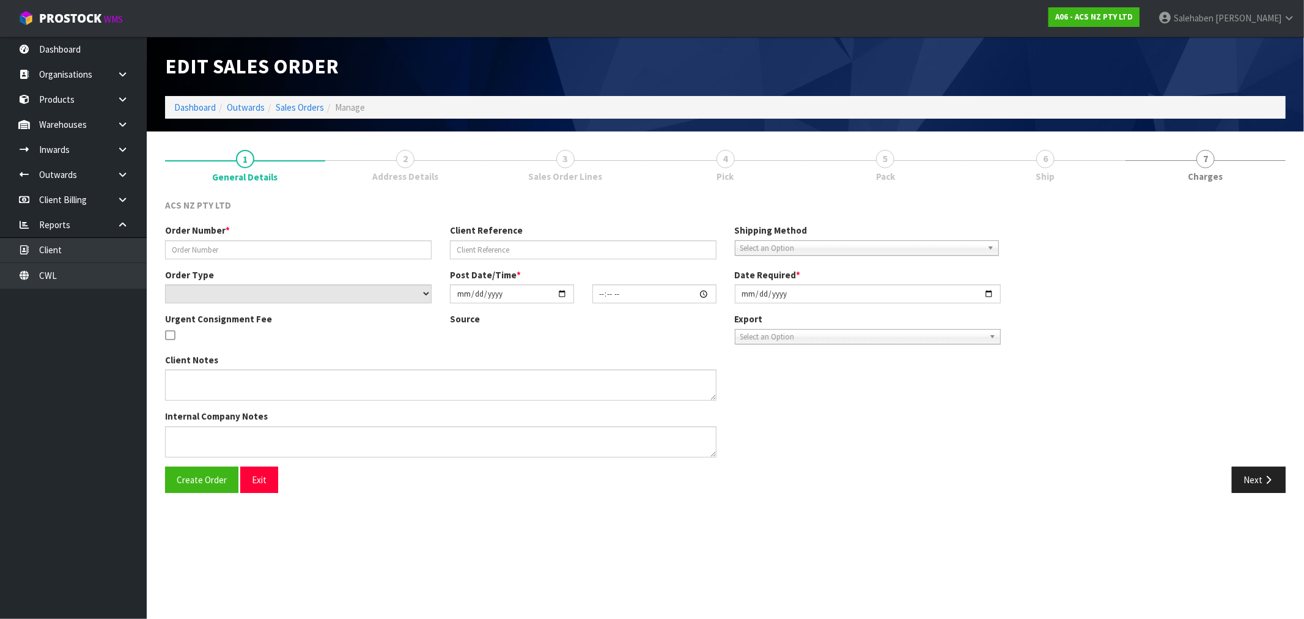
type input "208379.1"
type input "15:949427"
select select "number:0"
type input "2025-09-25"
type input "16:04:00.000"
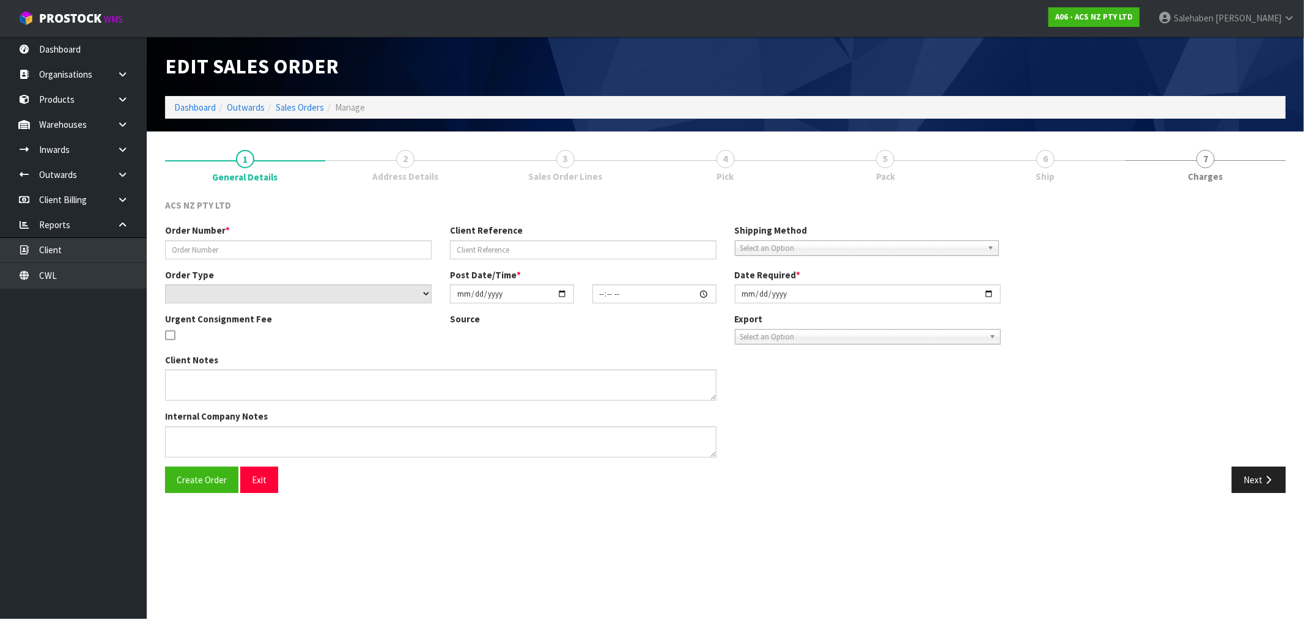
type input "2025-09-26"
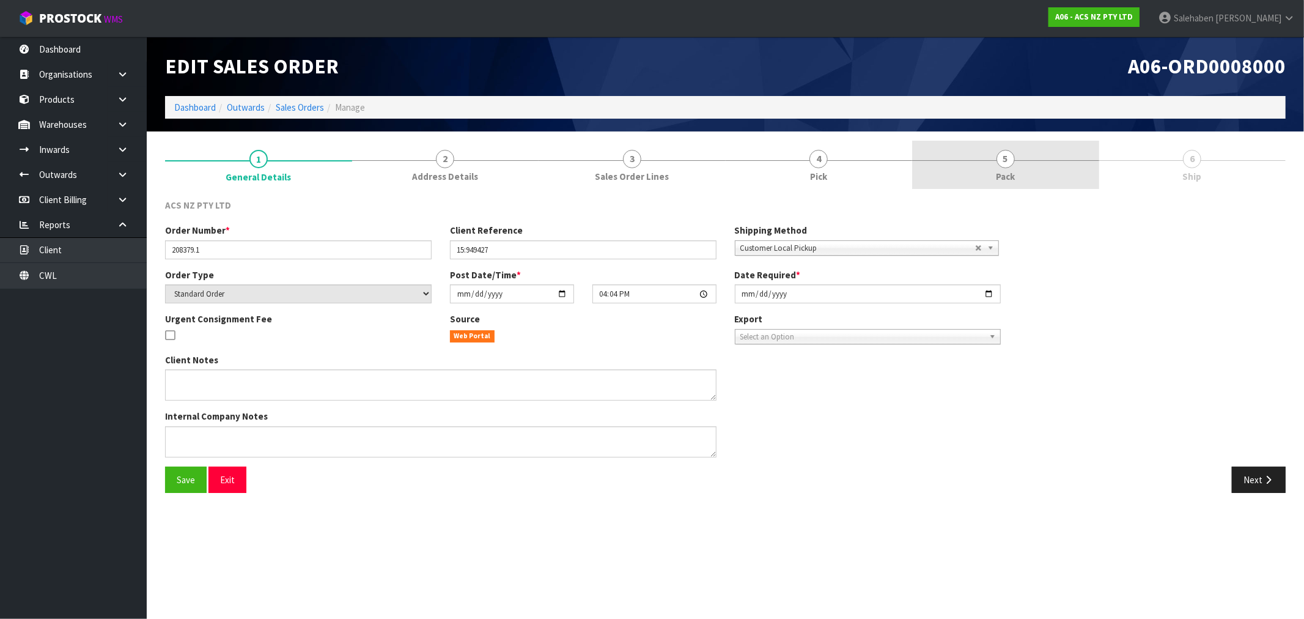
click at [1011, 167] on link "5 Pack" at bounding box center [1005, 165] width 187 height 48
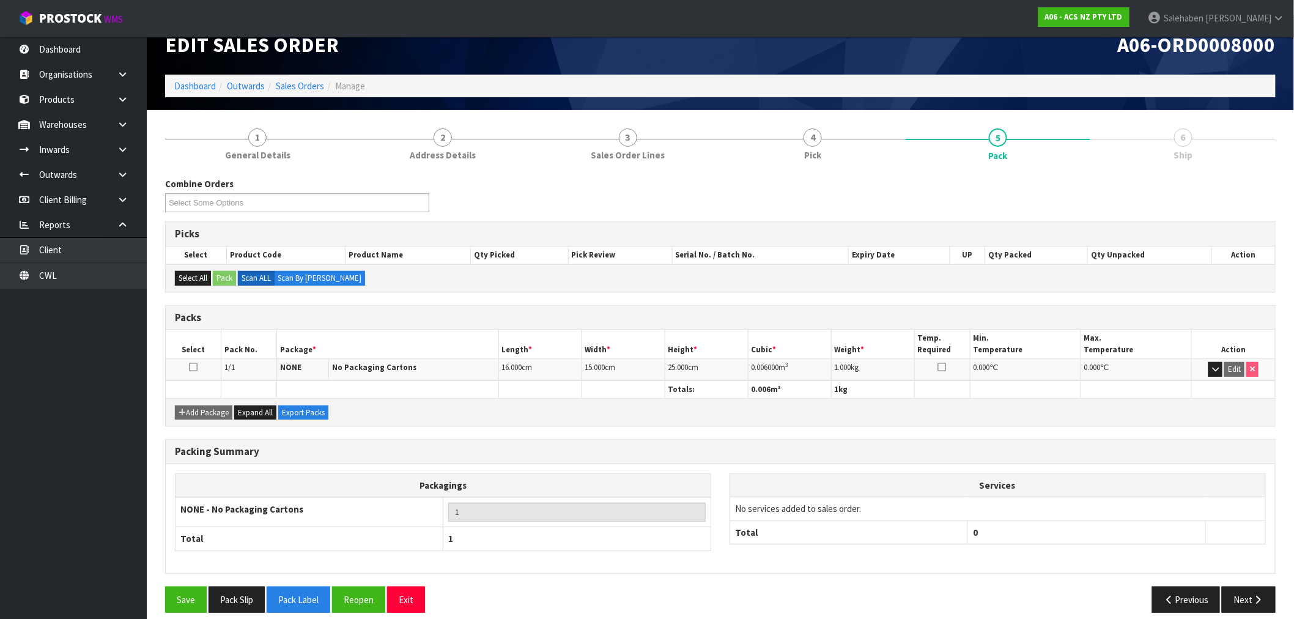
scroll to position [33, 0]
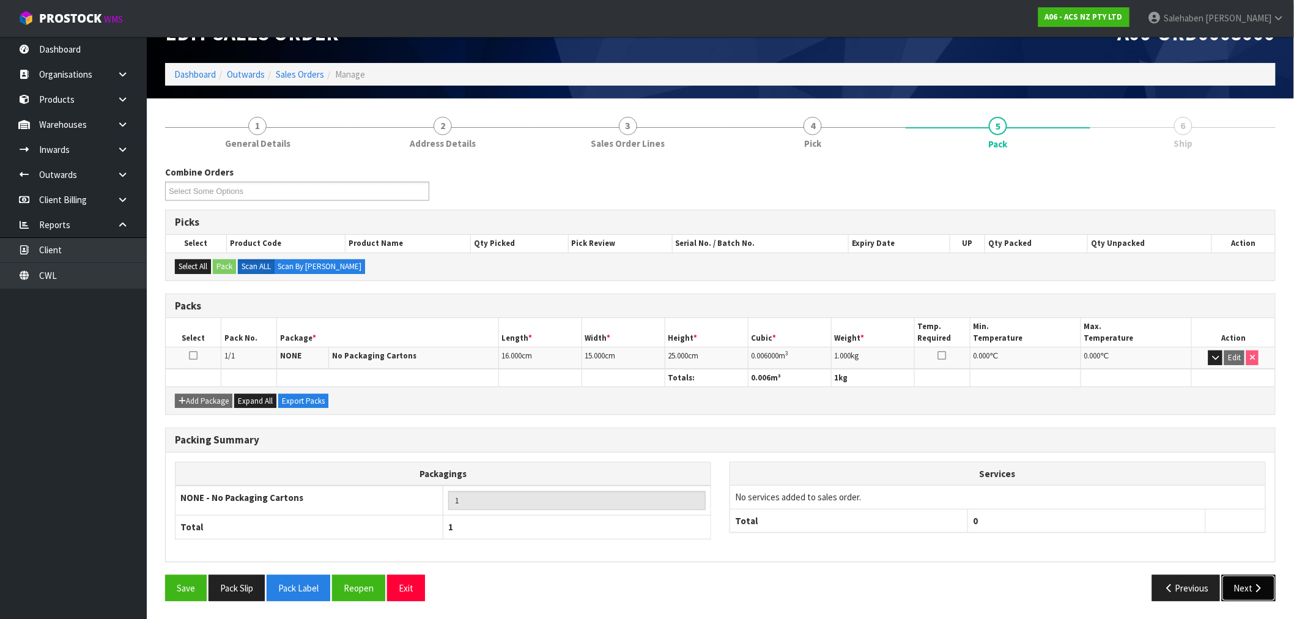
click at [1258, 589] on icon "button" at bounding box center [1258, 587] width 12 height 9
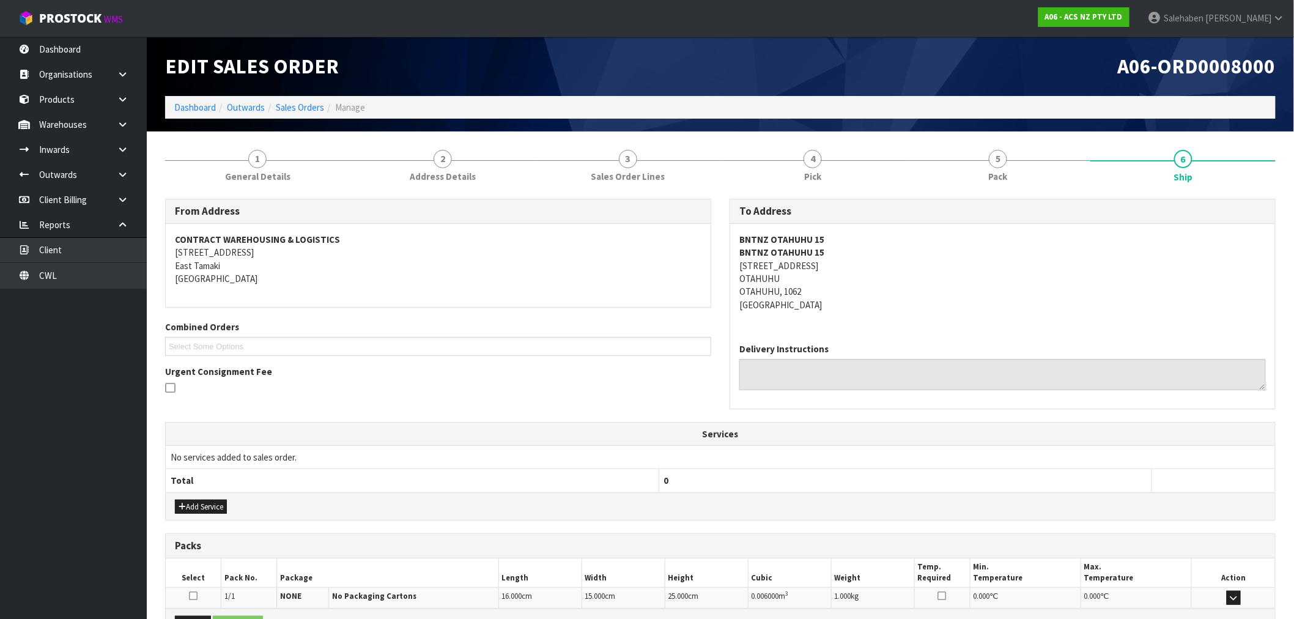
scroll to position [149, 0]
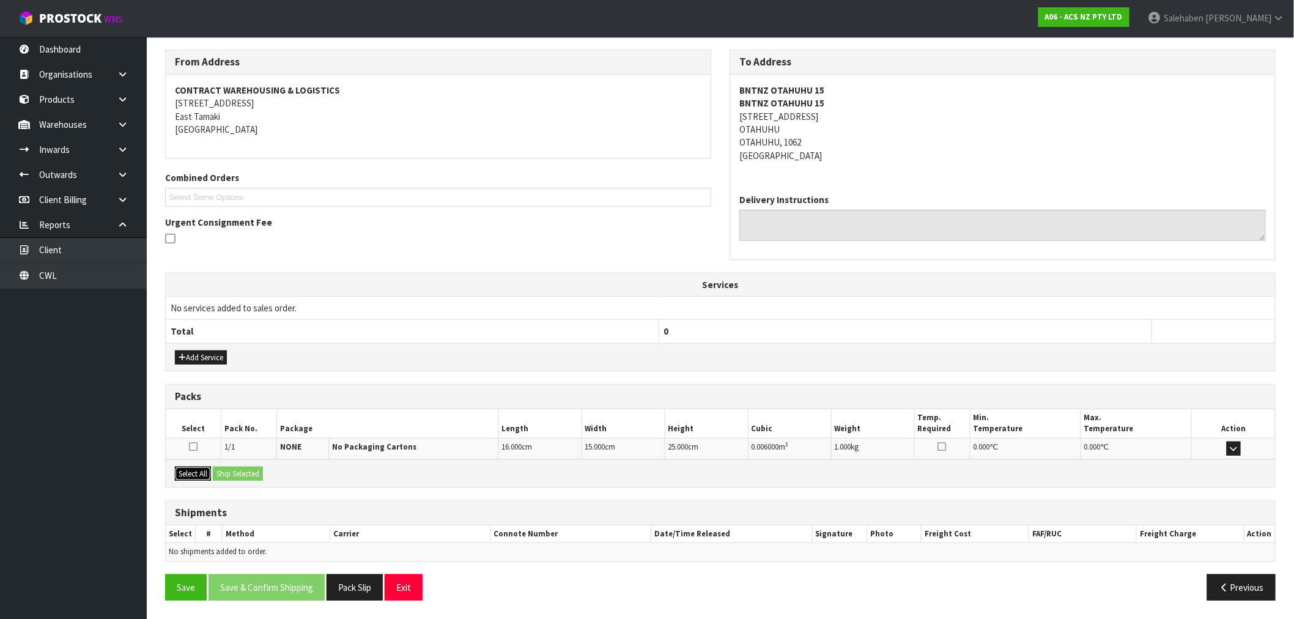
click at [190, 469] on button "Select All" at bounding box center [193, 474] width 36 height 15
click at [245, 479] on button "Ship Selected" at bounding box center [238, 474] width 50 height 15
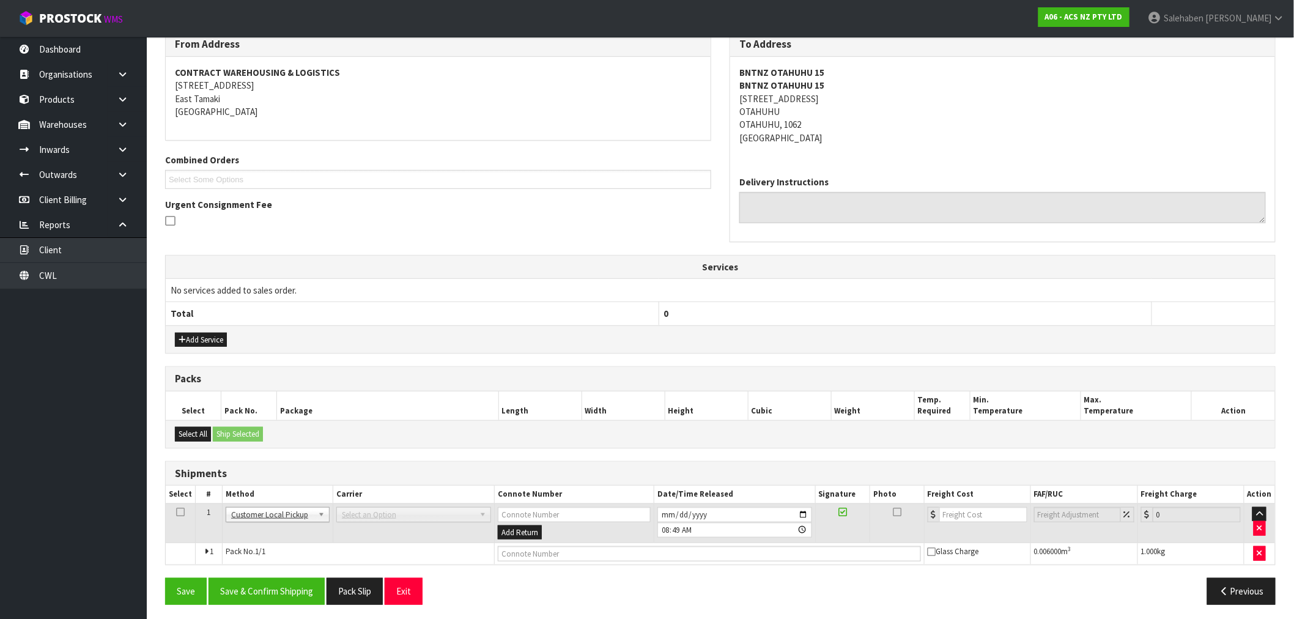
scroll to position [171, 0]
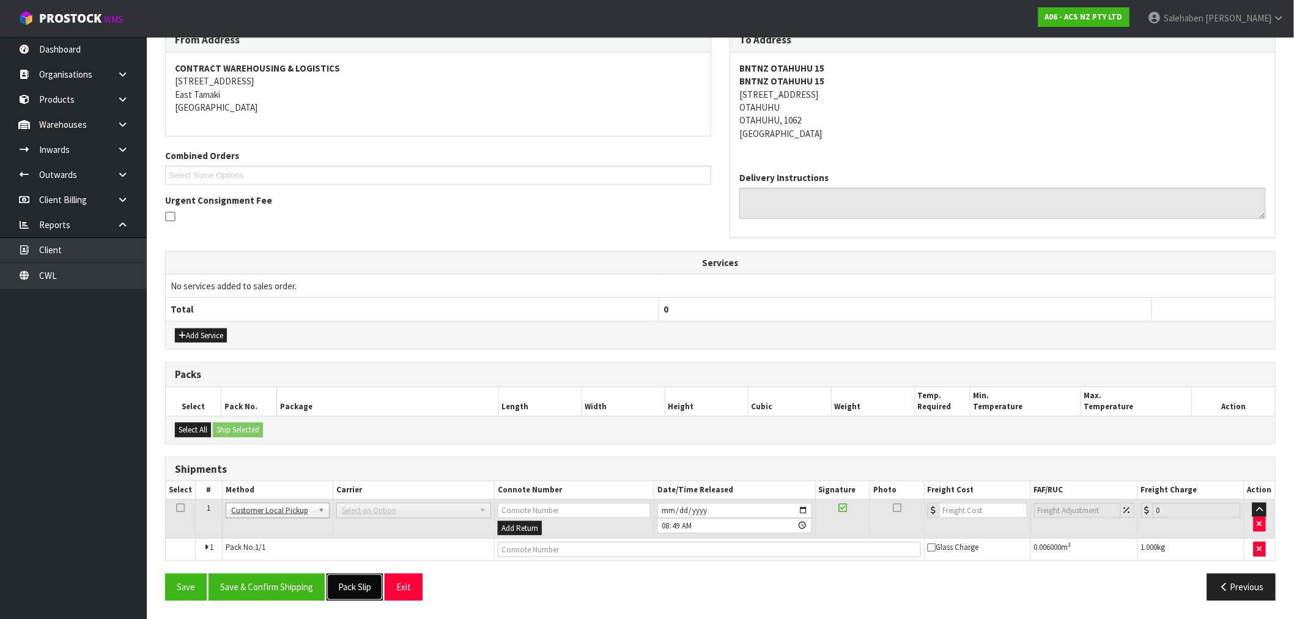
click at [365, 585] on button "Pack Slip" at bounding box center [355, 587] width 56 height 26
click at [534, 549] on input "text" at bounding box center [709, 549] width 423 height 15
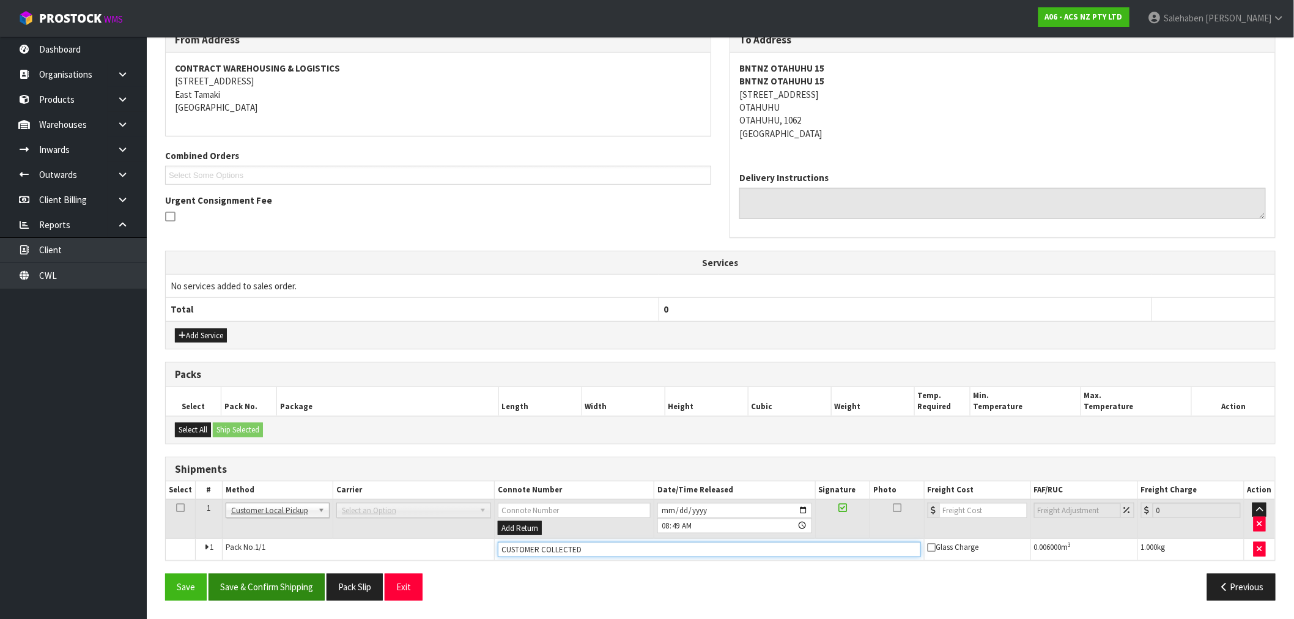
type input "CUSTOMER COLLECTED"
click at [278, 582] on button "Save & Confirm Shipping" at bounding box center [267, 587] width 116 height 26
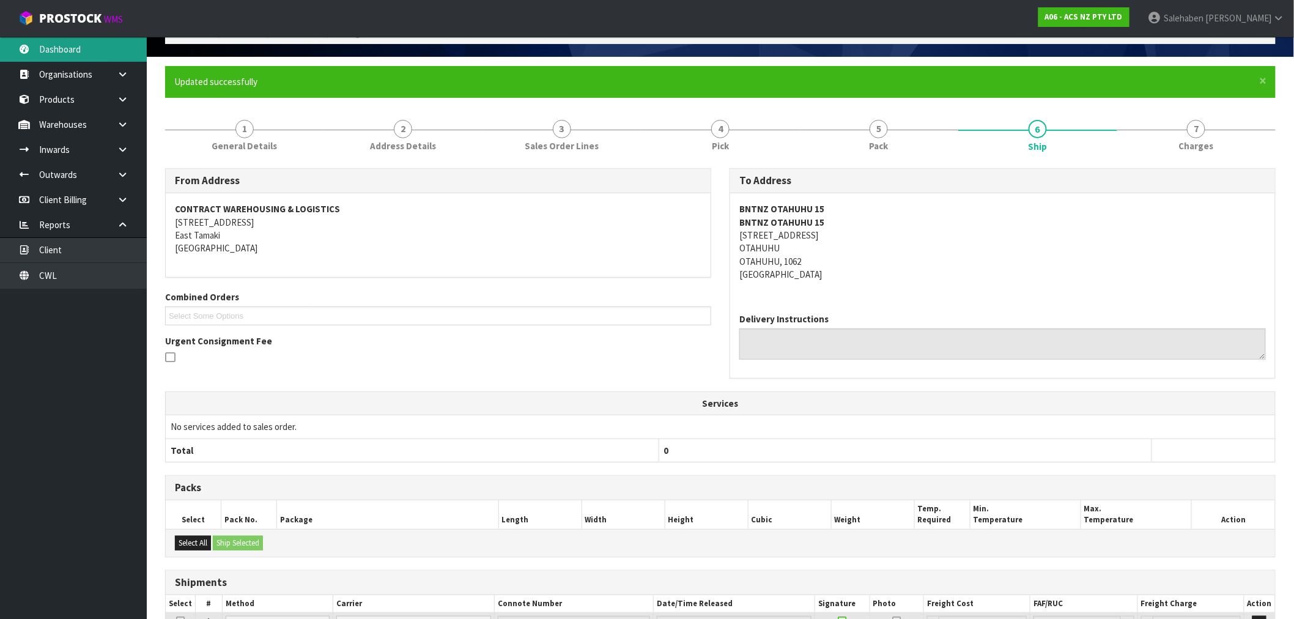
scroll to position [0, 0]
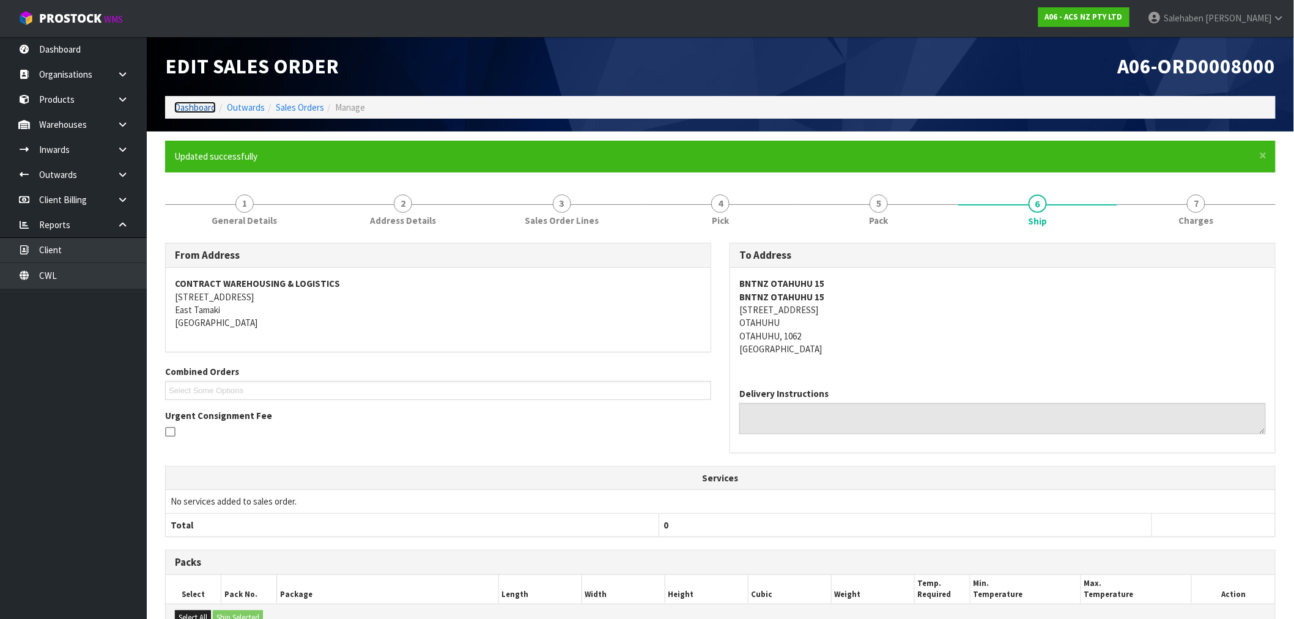
click at [192, 105] on link "Dashboard" at bounding box center [195, 108] width 42 height 12
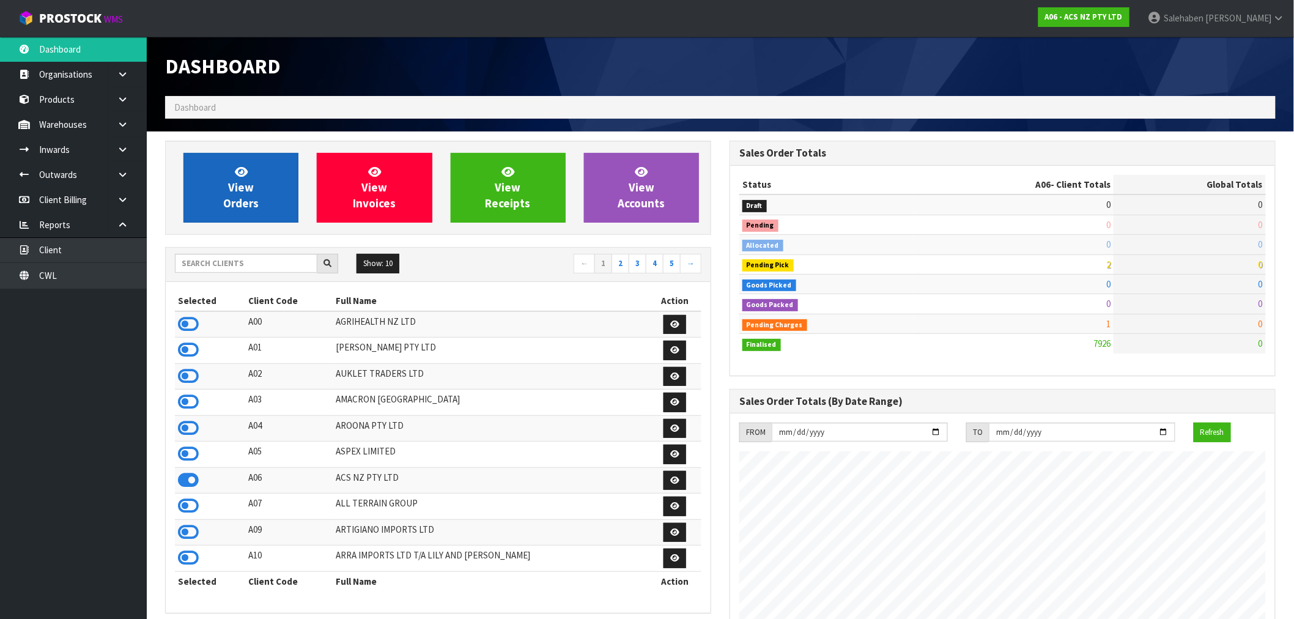
scroll to position [926, 564]
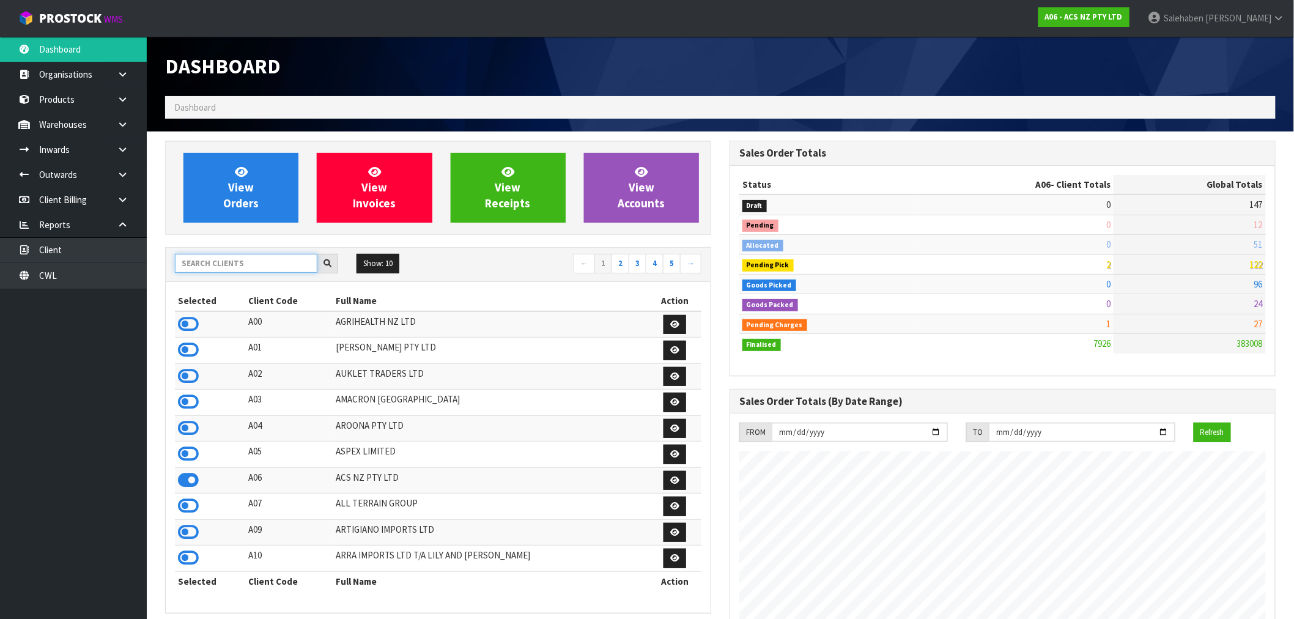
click at [240, 265] on input "text" at bounding box center [246, 263] width 142 height 19
click at [246, 265] on input "text" at bounding box center [246, 263] width 142 height 19
click at [237, 266] on input "text" at bounding box center [246, 263] width 142 height 19
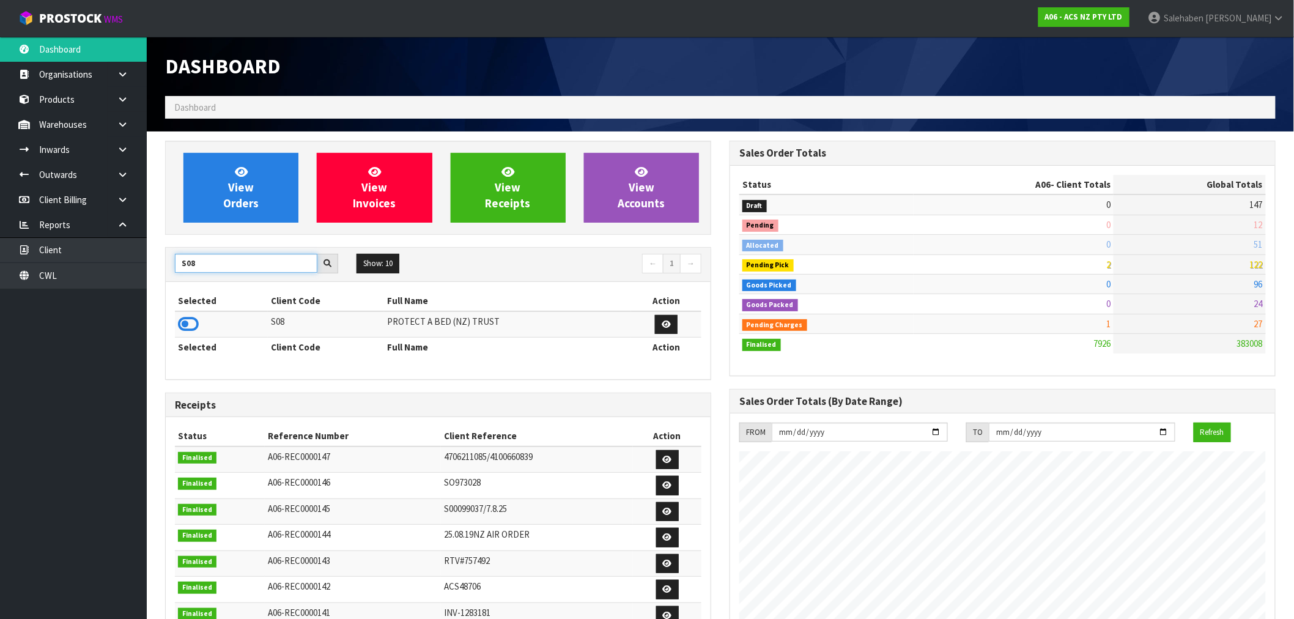
type input "S08"
click at [194, 324] on icon at bounding box center [188, 324] width 21 height 18
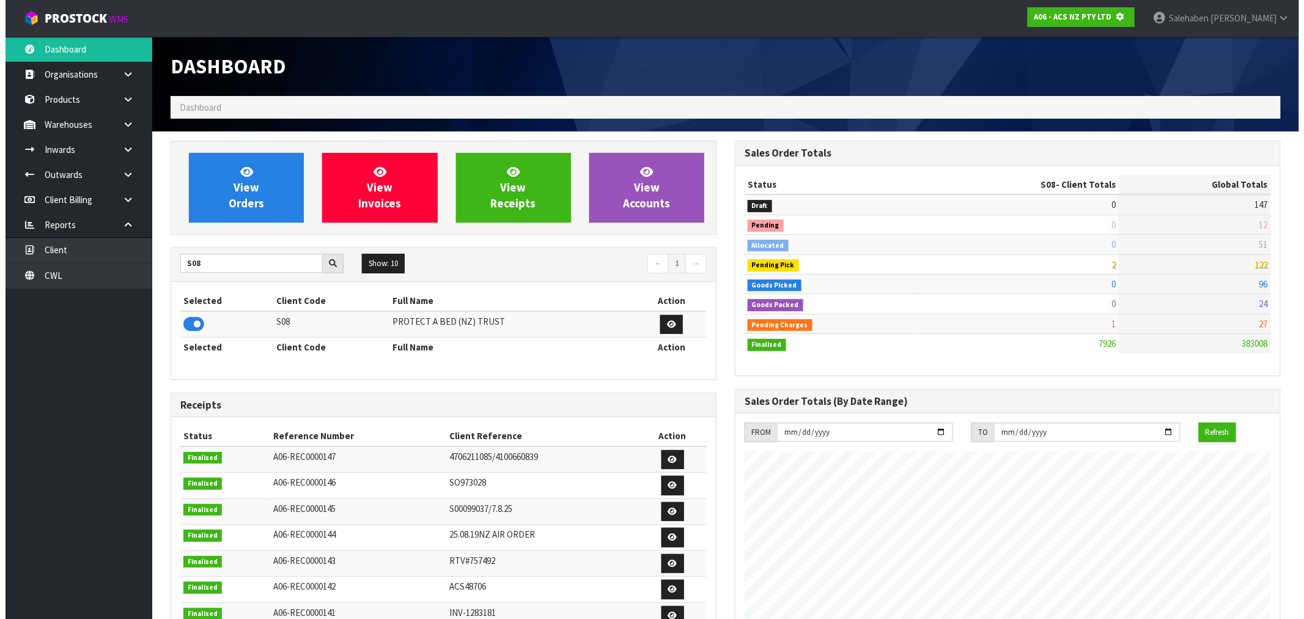
scroll to position [610721, 610919]
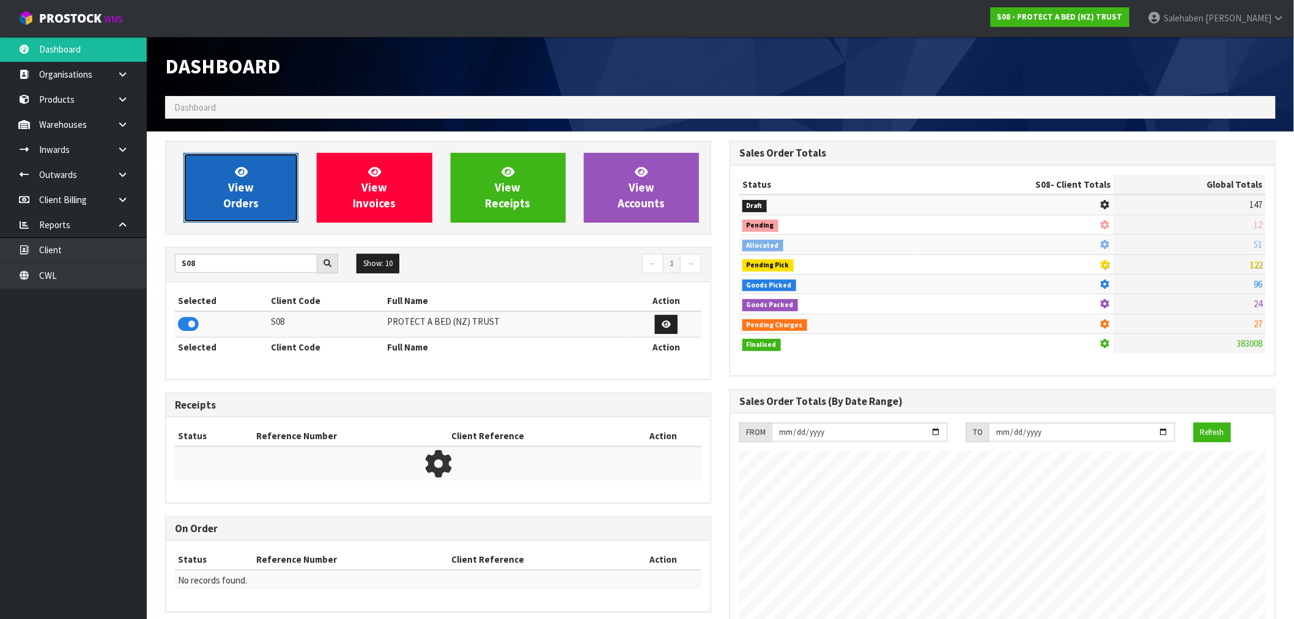
click at [219, 194] on link "View Orders" at bounding box center [240, 188] width 115 height 70
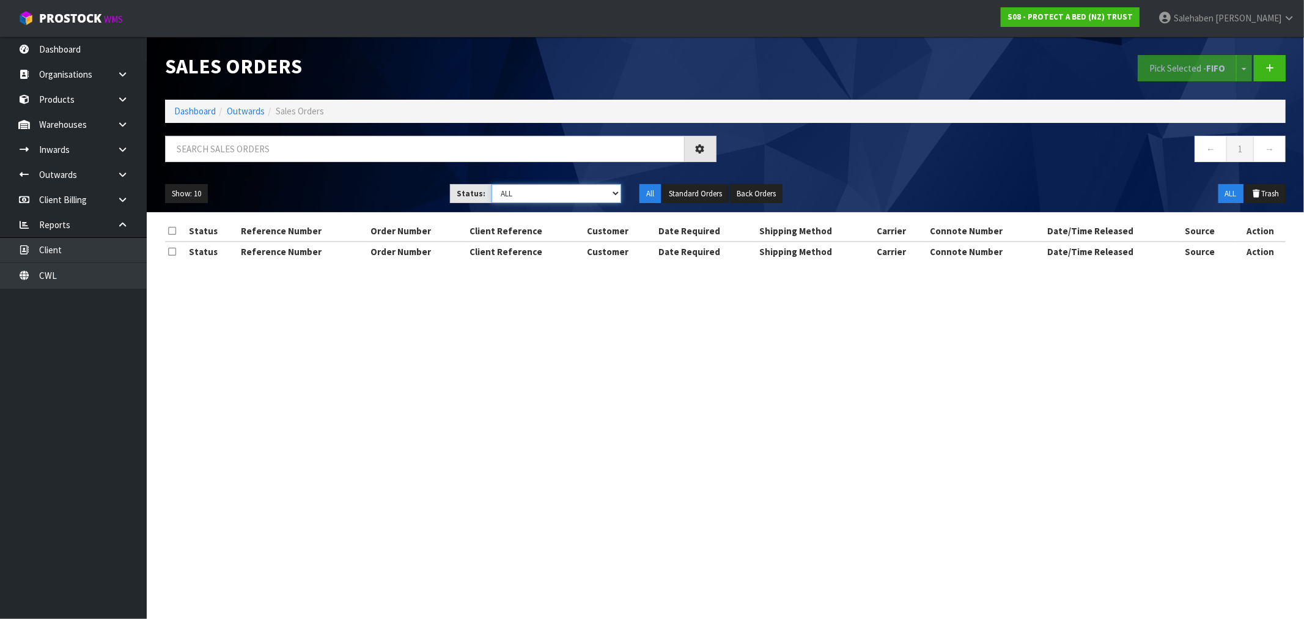
click at [543, 191] on select "Draft Pending Allocated Pending Pick Goods Picked Goods Packed Pending Charges …" at bounding box center [557, 193] width 130 height 19
select select "string:3"
click at [492, 184] on select "Draft Pending Allocated Pending Pick Goods Picked Goods Packed Pending Charges …" at bounding box center [557, 193] width 130 height 19
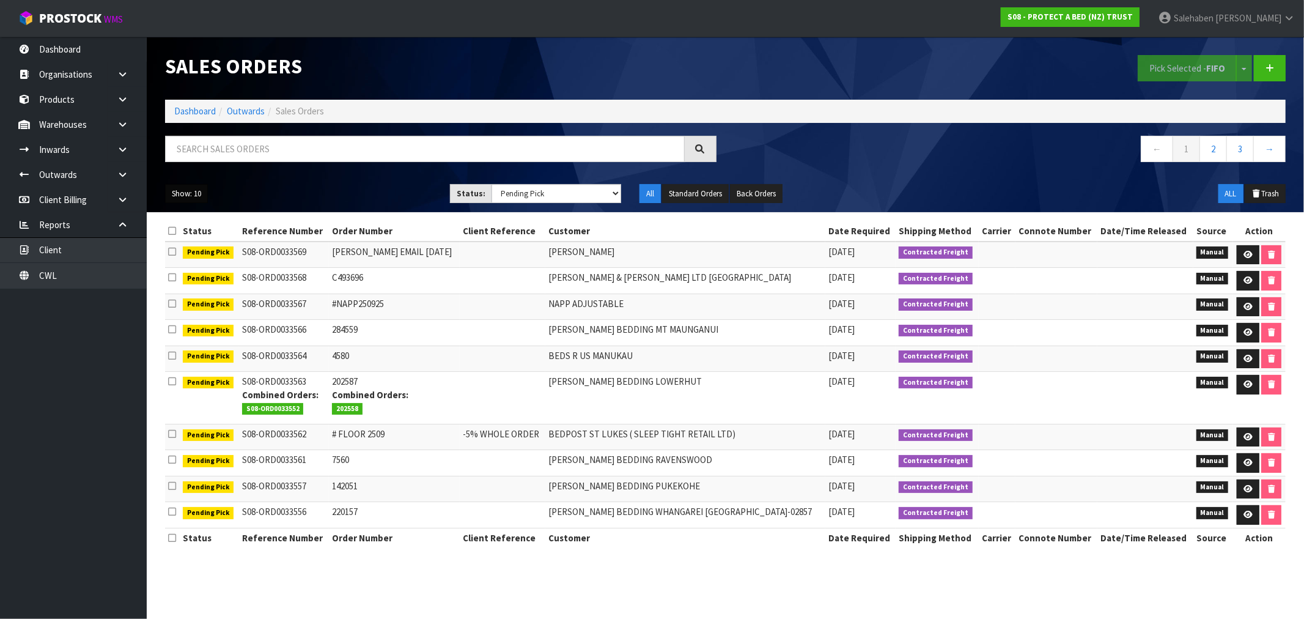
click at [192, 191] on button "Show: 10" at bounding box center [186, 194] width 43 height 20
click at [187, 267] on link "50" at bounding box center [214, 266] width 97 height 17
